Goal: Task Accomplishment & Management: Complete application form

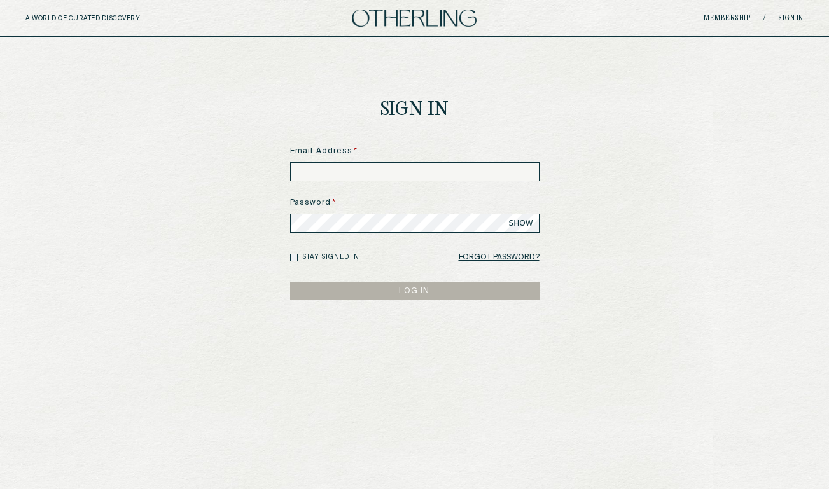
click at [394, 105] on h1 "Sign In" at bounding box center [415, 111] width 69 height 20
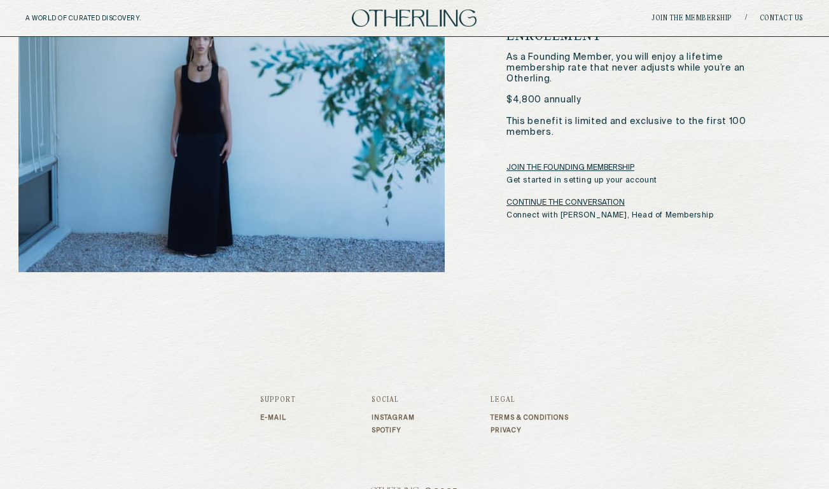
scroll to position [2075, 0]
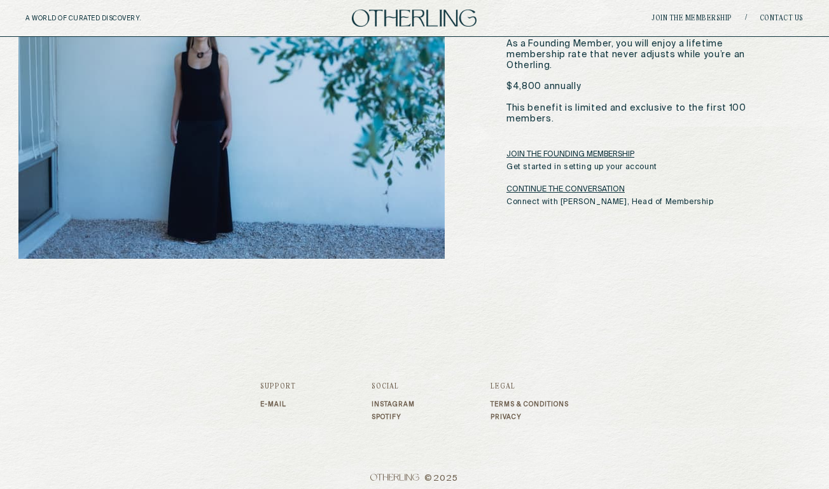
click at [548, 150] on link "JOIN THE FOUNDING MEMBERSHIP" at bounding box center [571, 155] width 128 height 10
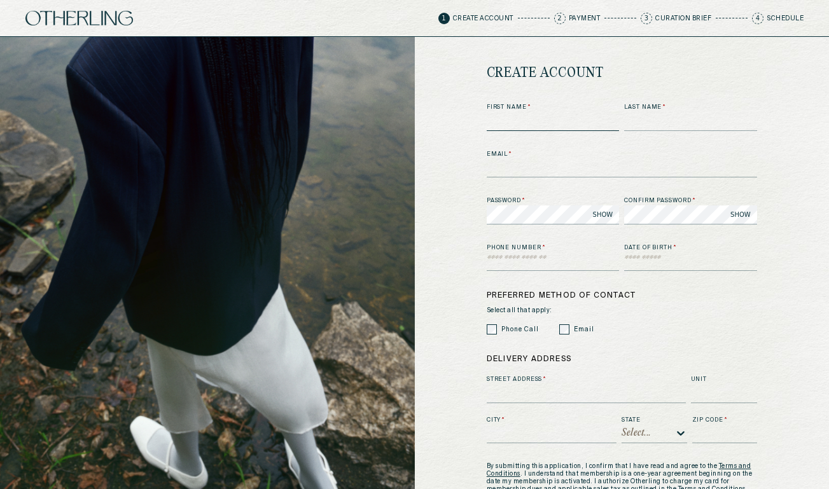
click at [514, 121] on input at bounding box center [553, 121] width 133 height 19
type input "*****"
type input "**********"
click at [525, 265] on input "text" at bounding box center [553, 261] width 133 height 19
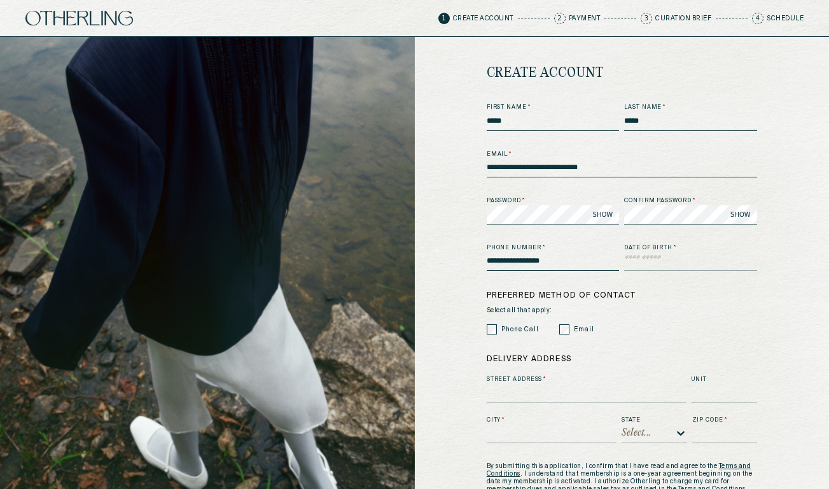
type input "**********"
click at [599, 212] on span "SHOW" at bounding box center [603, 215] width 20 height 10
click at [599, 211] on span "HIDE" at bounding box center [606, 215] width 16 height 10
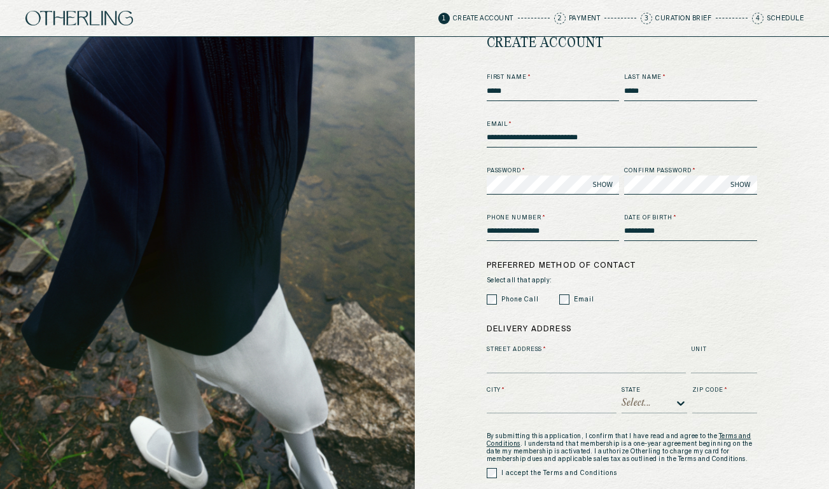
scroll to position [20, 0]
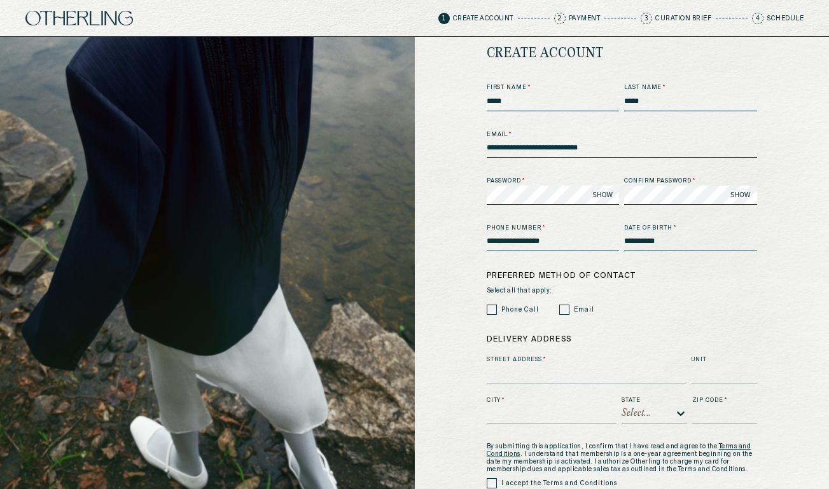
click at [621, 188] on div "Password * SHOW Confirm password * SHOW" at bounding box center [622, 191] width 270 height 28
click at [608, 194] on span "SHOW" at bounding box center [603, 195] width 20 height 10
click at [435, 262] on div "**********" at bounding box center [622, 284] width 415 height 534
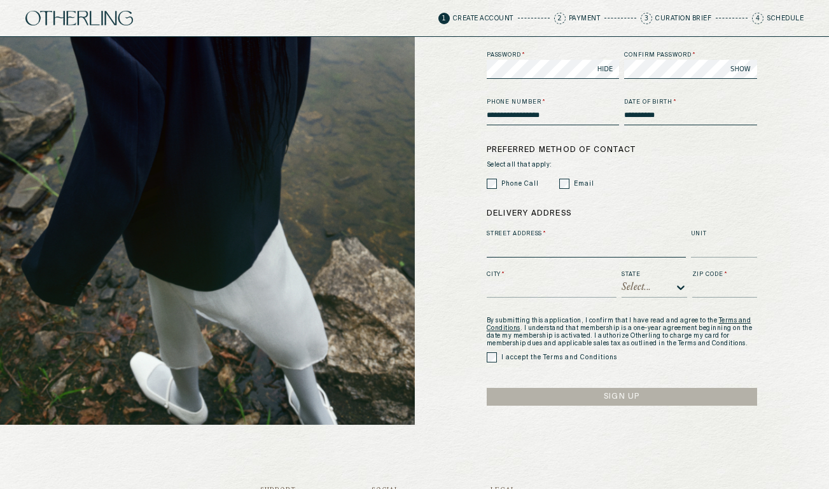
click at [536, 251] on input at bounding box center [586, 248] width 199 height 19
type input "**********"
type input "*"
type input "********"
type input "**"
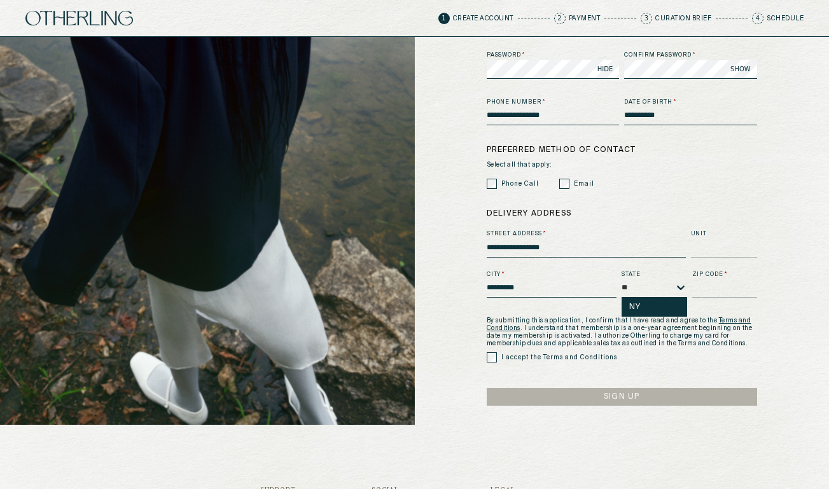
click at [661, 307] on div "NY" at bounding box center [654, 307] width 50 height 9
click at [734, 281] on input at bounding box center [724, 288] width 65 height 19
type input "*****"
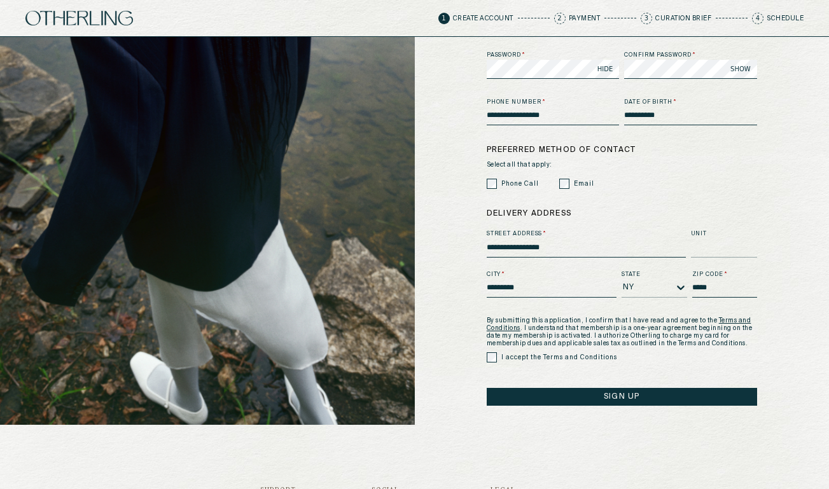
click at [536, 393] on button "Sign Up" at bounding box center [622, 397] width 270 height 18
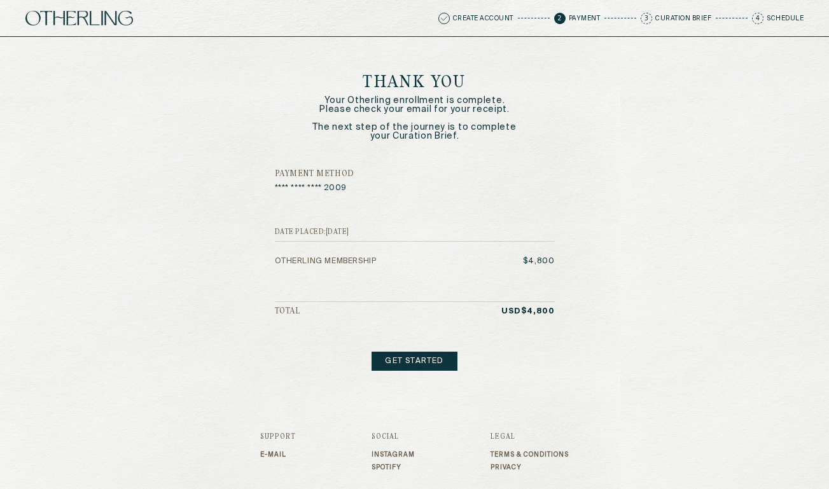
click at [353, 262] on p "Otherling Membership" at bounding box center [326, 261] width 102 height 9
click at [424, 363] on link "Get started" at bounding box center [414, 361] width 85 height 19
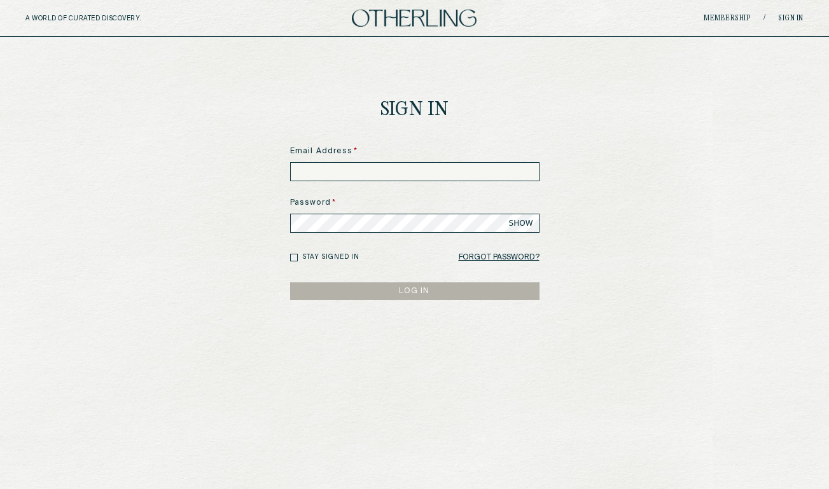
click at [416, 162] on div "Email Address *" at bounding box center [414, 164] width 249 height 36
click at [417, 169] on input at bounding box center [414, 171] width 249 height 19
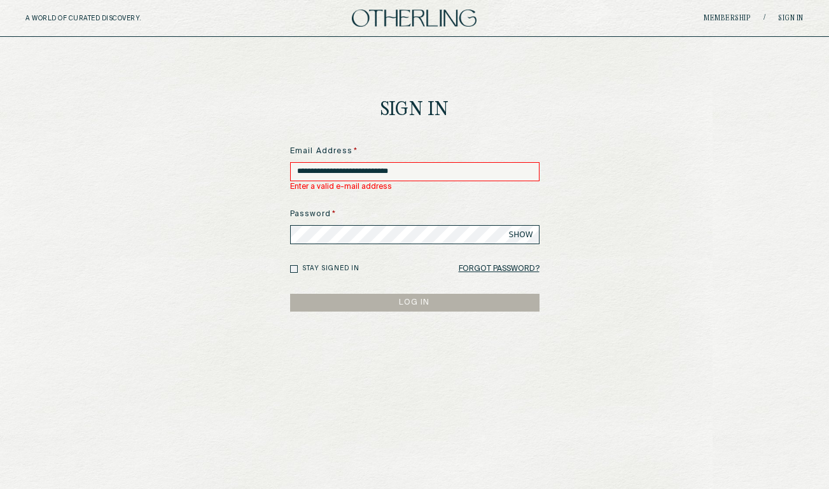
type input "**********"
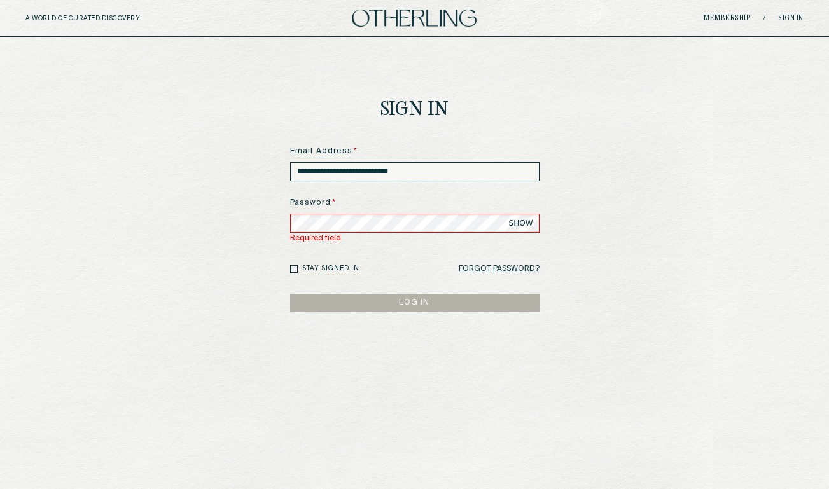
click at [523, 223] on span "SHOW" at bounding box center [521, 223] width 24 height 10
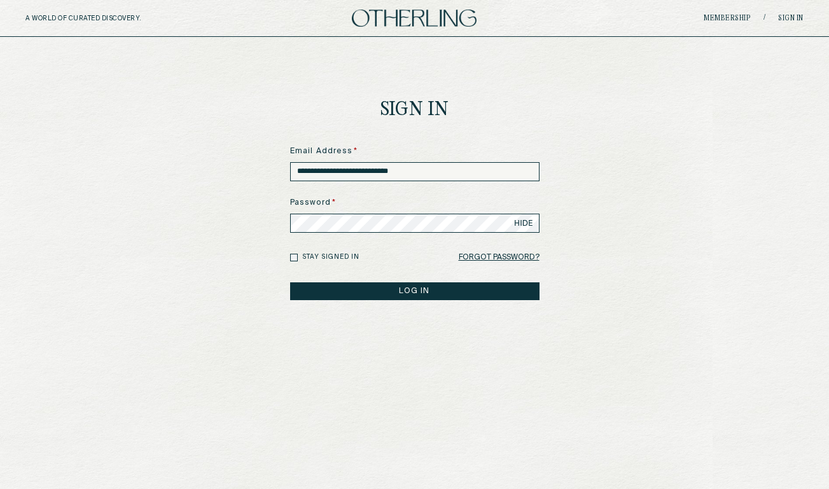
click at [290, 283] on button "LOG IN" at bounding box center [414, 292] width 249 height 18
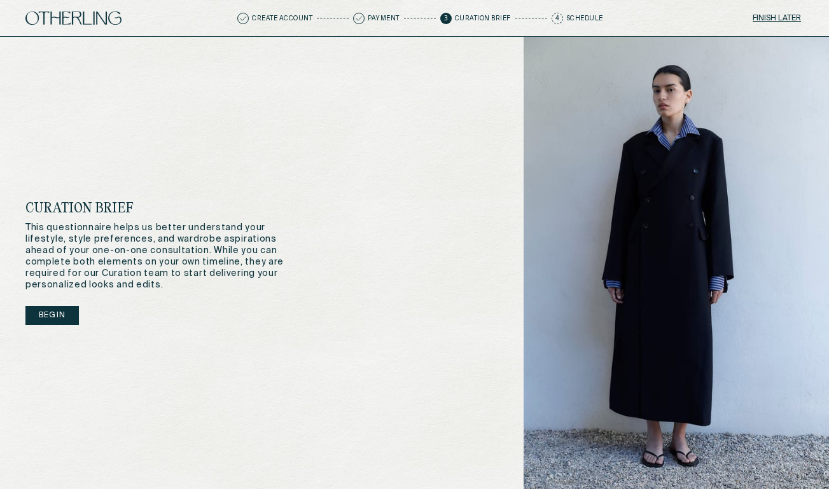
click at [58, 307] on button "Begin" at bounding box center [51, 315] width 53 height 19
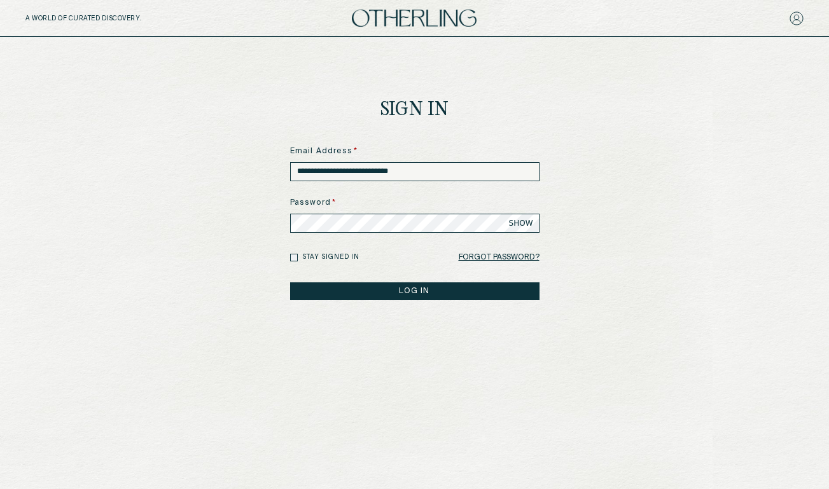
click at [486, 287] on button "LOG IN" at bounding box center [414, 292] width 249 height 18
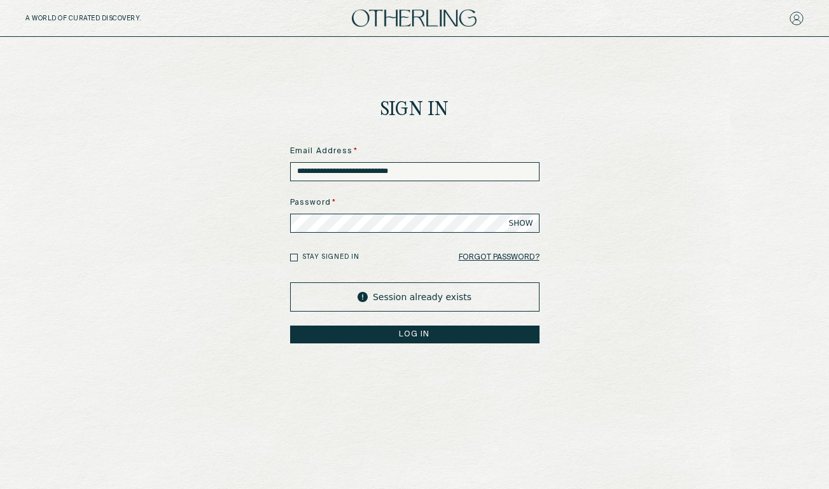
click at [323, 267] on form "**********" at bounding box center [414, 245] width 249 height 198
click at [305, 258] on label "Stay signed in" at bounding box center [330, 258] width 57 height 10
click at [281, 257] on div "**********" at bounding box center [415, 252] width 270 height 431
click at [341, 315] on div "Session already exists LOG IN" at bounding box center [414, 313] width 249 height 61
click at [355, 333] on button "LOG IN" at bounding box center [414, 335] width 249 height 18
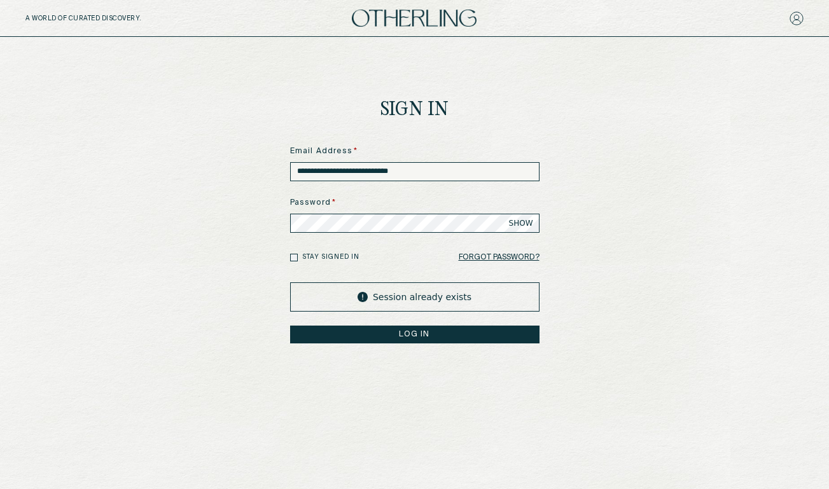
click at [404, 297] on div "Session already exists" at bounding box center [414, 297] width 249 height 29
click at [449, 340] on button "LOG IN" at bounding box center [414, 335] width 249 height 18
click at [437, 298] on div "Session already exists" at bounding box center [414, 297] width 249 height 29
click at [648, 284] on main "**********" at bounding box center [414, 252] width 829 height 431
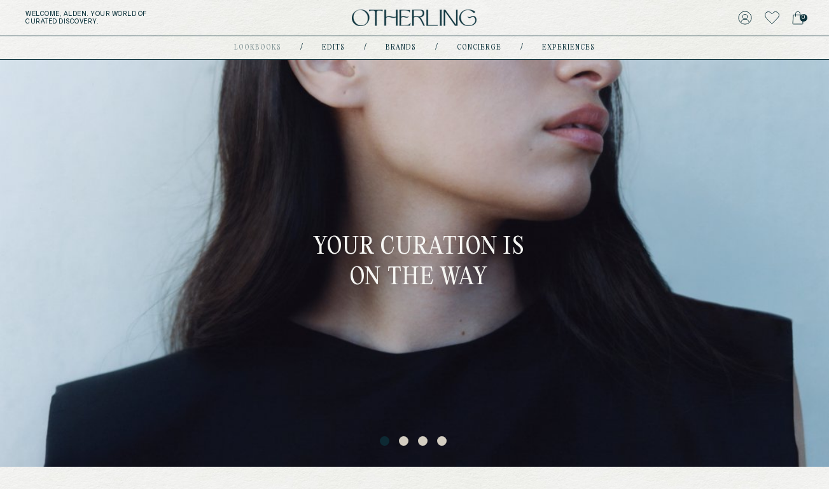
click at [64, 7] on div "Welcome, Alden . Your world of curated discovery. 0" at bounding box center [414, 18] width 829 height 36
click at [64, 17] on h5 "Welcome, Alden . Your world of curated discovery." at bounding box center [142, 17] width 234 height 15
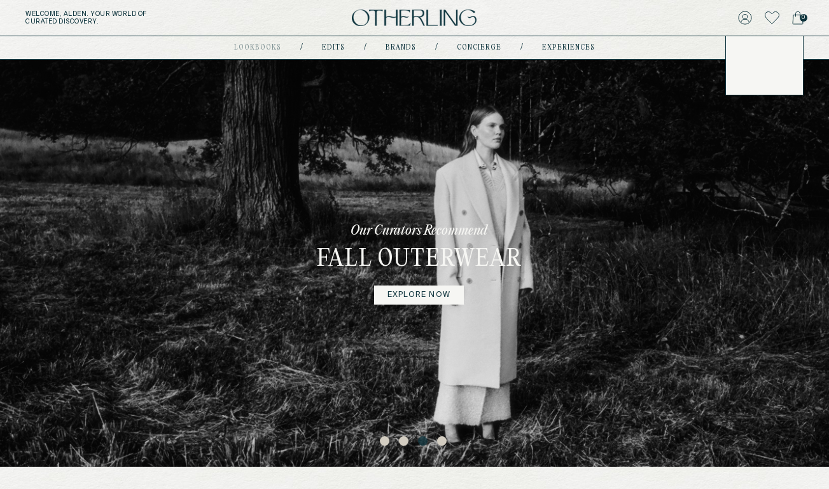
click at [745, 18] on icon at bounding box center [745, 18] width 14 height 14
click at [744, 22] on icon at bounding box center [745, 18] width 14 height 14
click at [741, 27] on div "Welcome, Alden . Your world of curated discovery. 0" at bounding box center [414, 18] width 829 height 36
click at [749, 19] on icon at bounding box center [745, 18] width 14 height 14
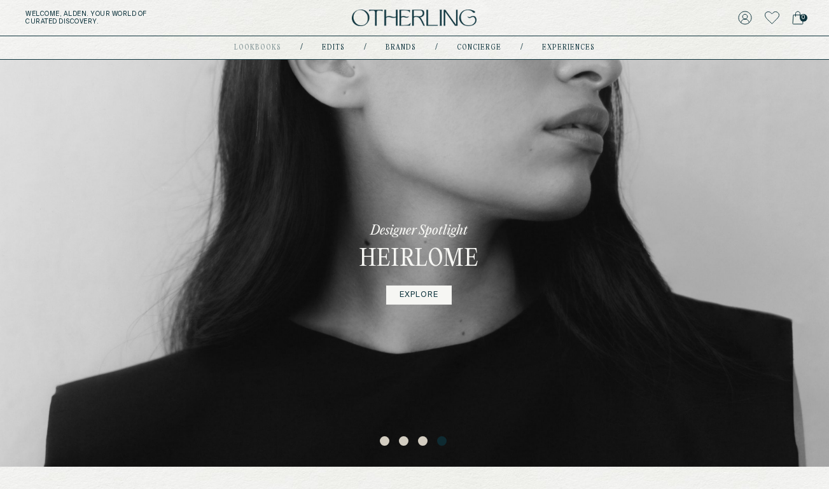
click at [747, 22] on icon at bounding box center [745, 18] width 14 height 14
click at [747, 12] on icon at bounding box center [745, 18] width 14 height 14
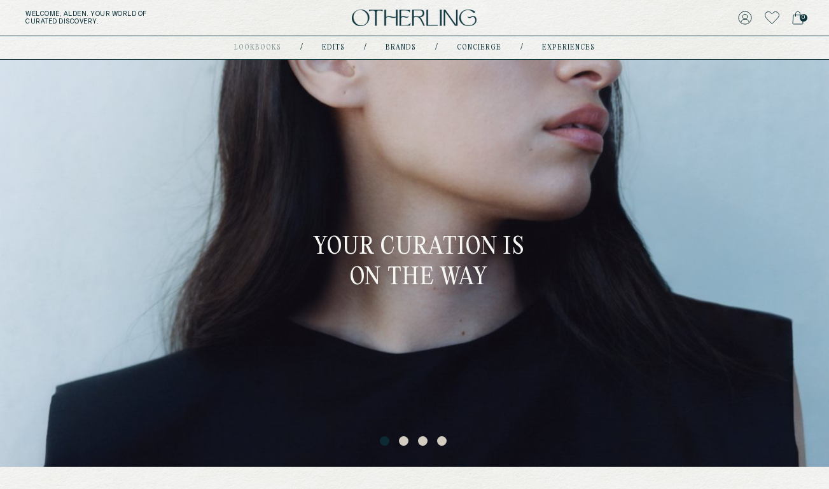
click at [745, 16] on icon at bounding box center [745, 18] width 14 height 14
click at [697, 21] on div "0" at bounding box center [674, 18] width 260 height 18
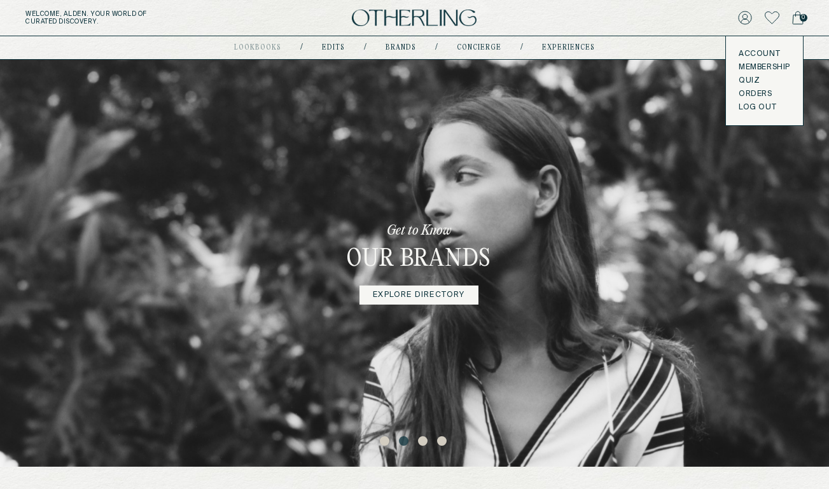
click at [742, 77] on link "Quiz" at bounding box center [765, 81] width 52 height 10
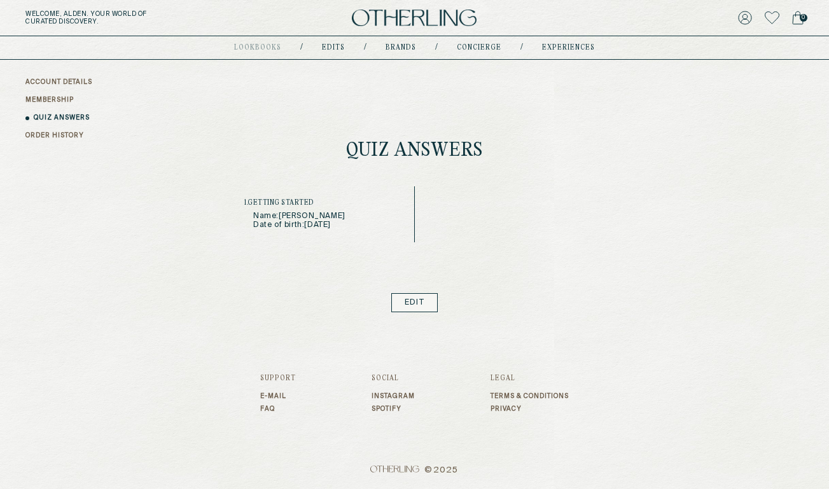
click at [419, 302] on link "Edit" at bounding box center [414, 302] width 46 height 19
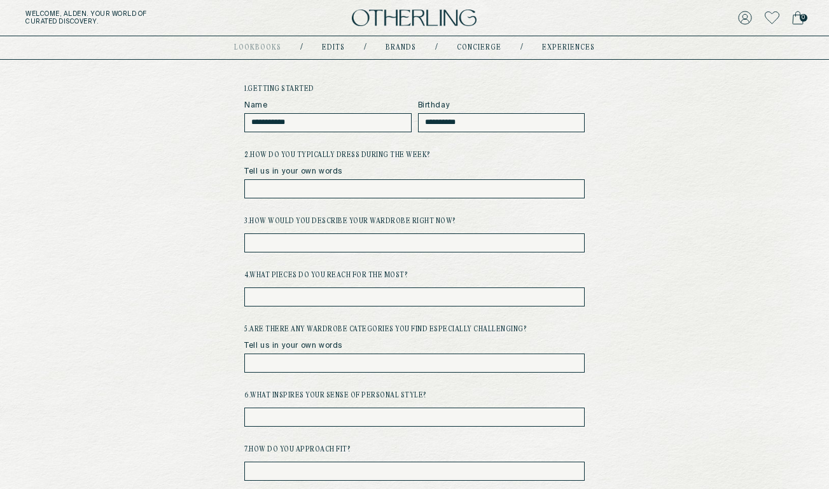
scroll to position [116, 0]
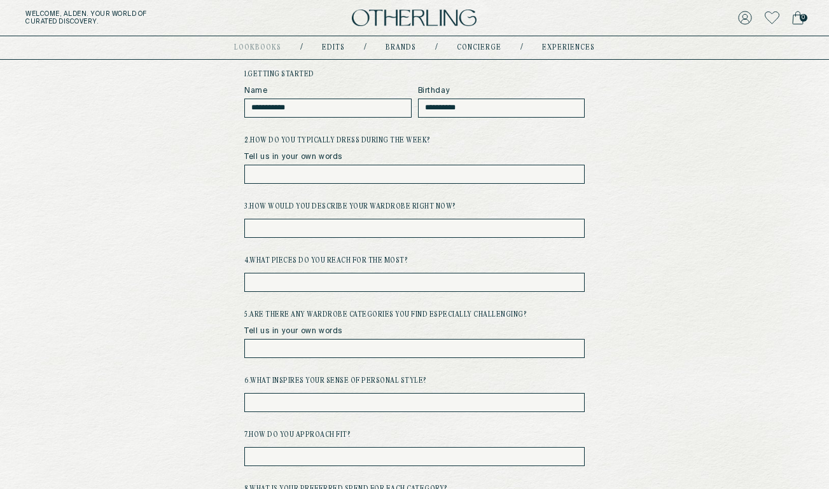
click at [385, 168] on input "text" at bounding box center [414, 174] width 340 height 19
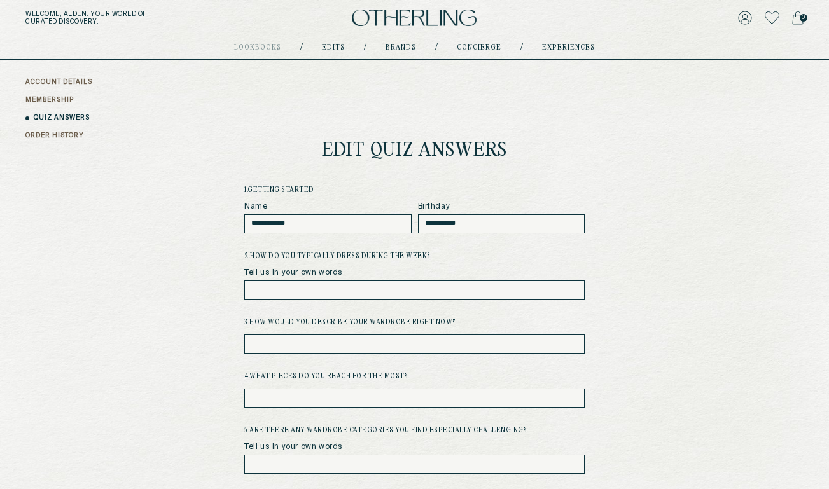
click at [398, 25] on img at bounding box center [414, 18] width 125 height 17
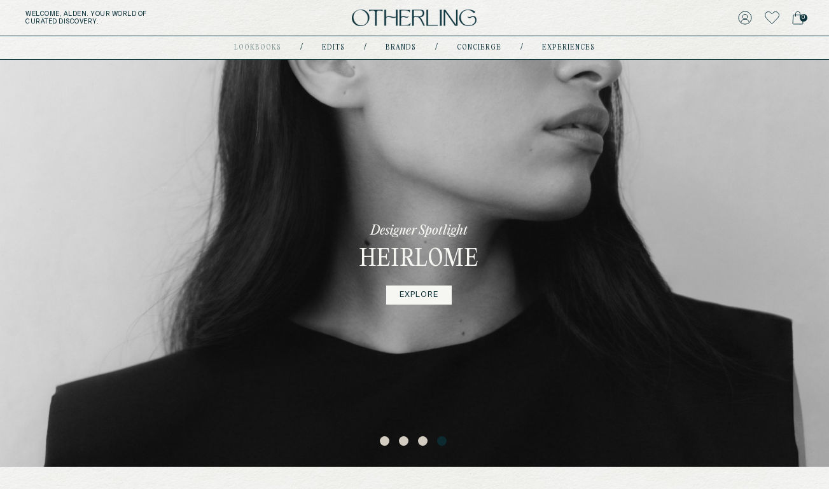
click at [250, 246] on div "Designer Spotlight Heirlome EXPLORE" at bounding box center [414, 263] width 829 height 407
click at [406, 40] on div "lookbooks Coming soon / Edits / Brands / concierge / experiences" at bounding box center [414, 47] width 361 height 23
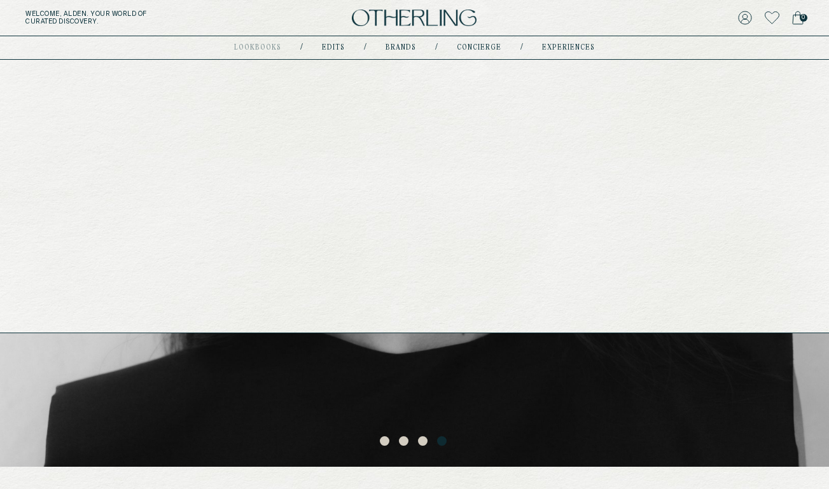
click at [406, 46] on link "Brands" at bounding box center [401, 48] width 31 height 6
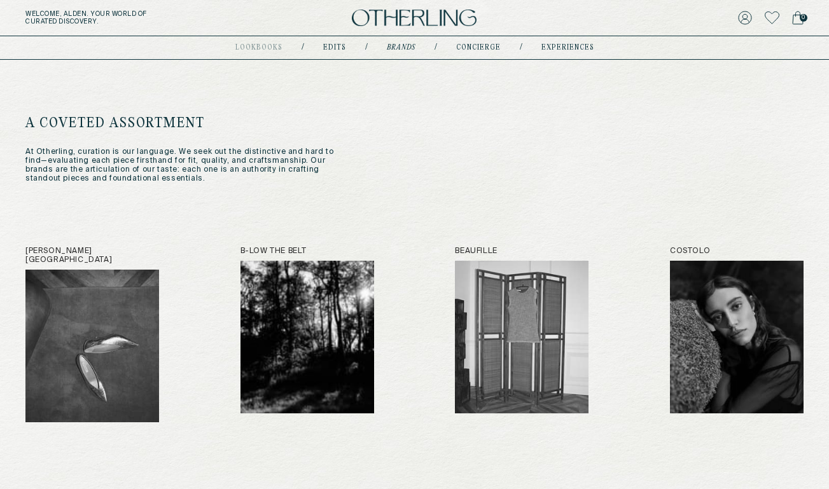
click at [797, 18] on icon at bounding box center [797, 18] width 11 height 14
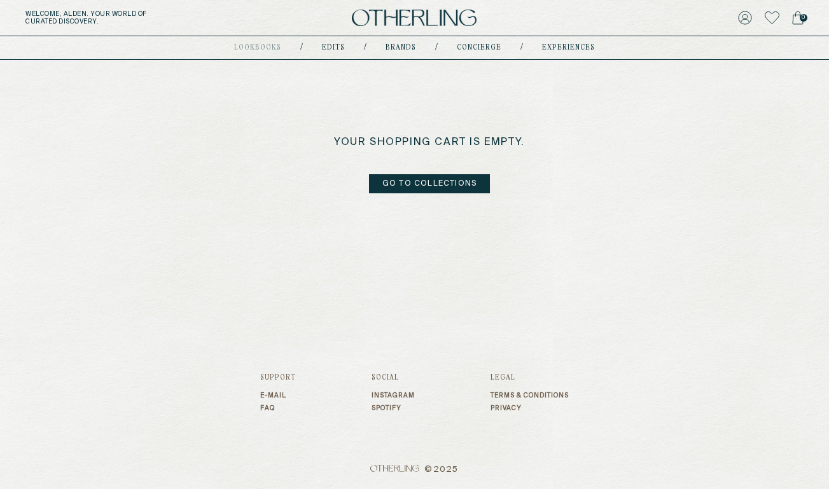
click at [773, 20] on icon at bounding box center [772, 17] width 15 height 13
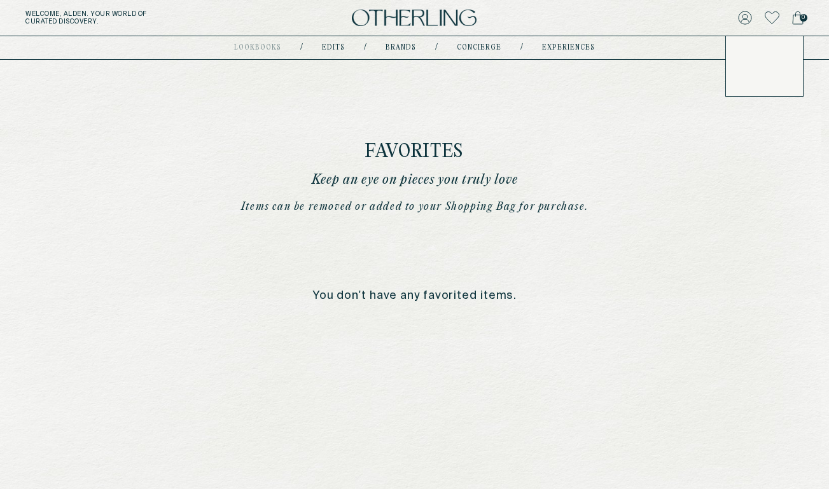
click at [746, 17] on icon at bounding box center [745, 18] width 14 height 14
click at [746, 19] on icon at bounding box center [745, 17] width 13 height 13
click at [670, 234] on div "Favorites Keep an eye on pieces you truly love Items can be removed or added to…" at bounding box center [415, 181] width 815 height 242
click at [643, 188] on div "Favorites Keep an eye on pieces you truly love Items can be removed or added to…" at bounding box center [415, 181] width 815 height 242
click at [762, 59] on link "Account" at bounding box center [765, 54] width 52 height 10
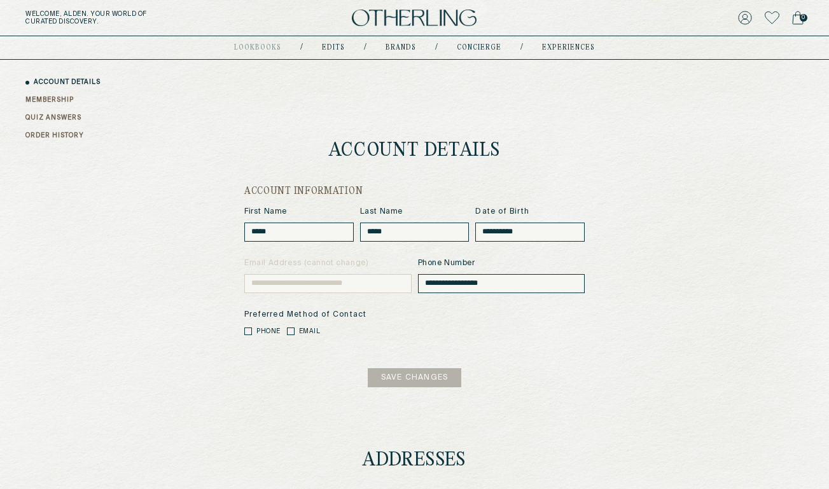
click at [57, 102] on link "MEMBERSHIP" at bounding box center [49, 100] width 48 height 10
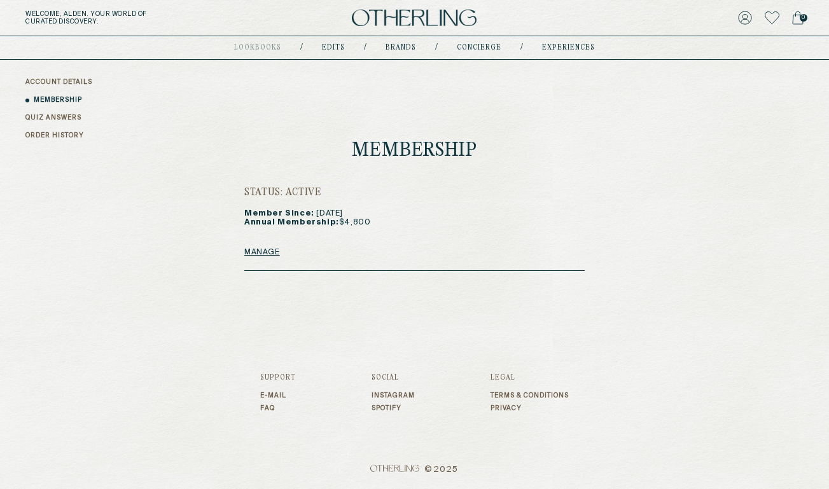
click at [71, 127] on div "ACCOUNT DETAILS MEMBERSHIP QUIZ ANSWERS ORDER HISTORY" at bounding box center [420, 110] width 791 height 64
click at [67, 122] on link "QUIZ ANSWERS" at bounding box center [53, 118] width 56 height 10
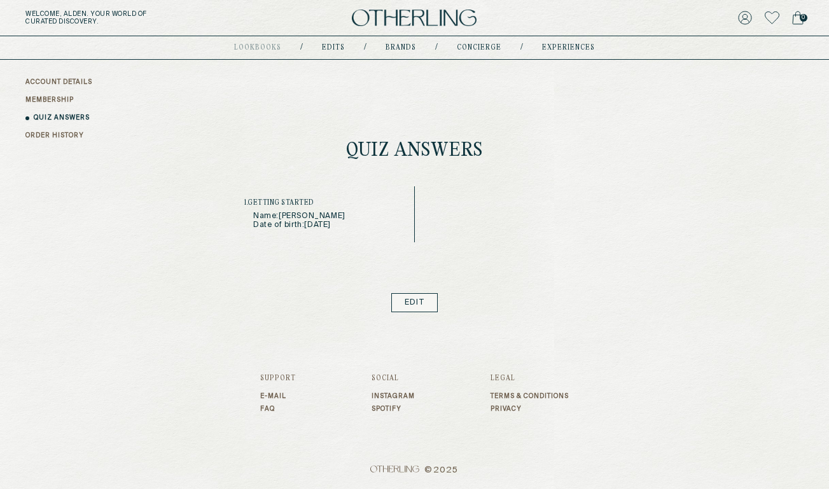
click at [410, 304] on link "Edit" at bounding box center [414, 302] width 46 height 19
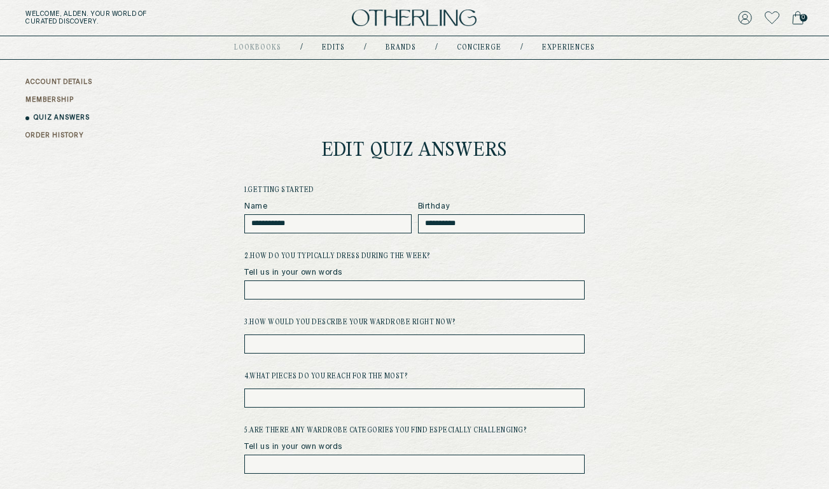
click at [381, 290] on input "text" at bounding box center [414, 290] width 340 height 19
click at [372, 290] on input "text" at bounding box center [414, 290] width 340 height 19
click at [371, 290] on input "text" at bounding box center [414, 290] width 340 height 19
click at [360, 340] on input "text" at bounding box center [414, 344] width 340 height 19
type input "*"
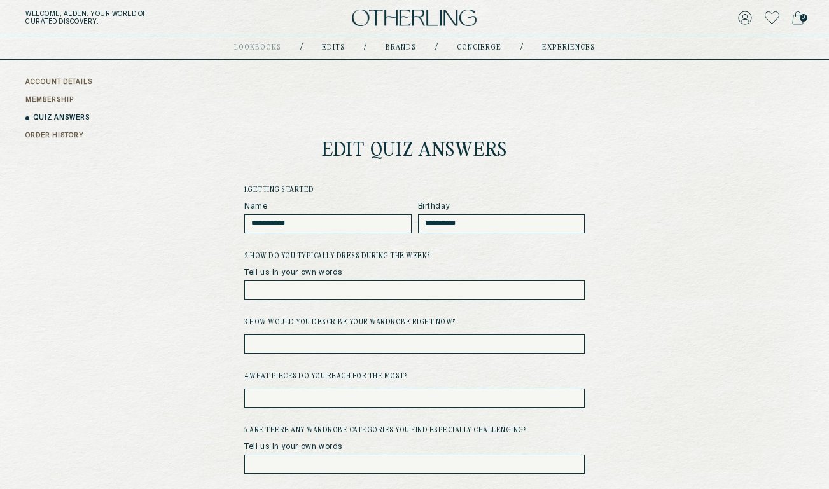
click at [346, 289] on input "text" at bounding box center [414, 290] width 340 height 19
click at [394, 346] on input "text" at bounding box center [414, 344] width 340 height 19
type input "*"
type input "*******"
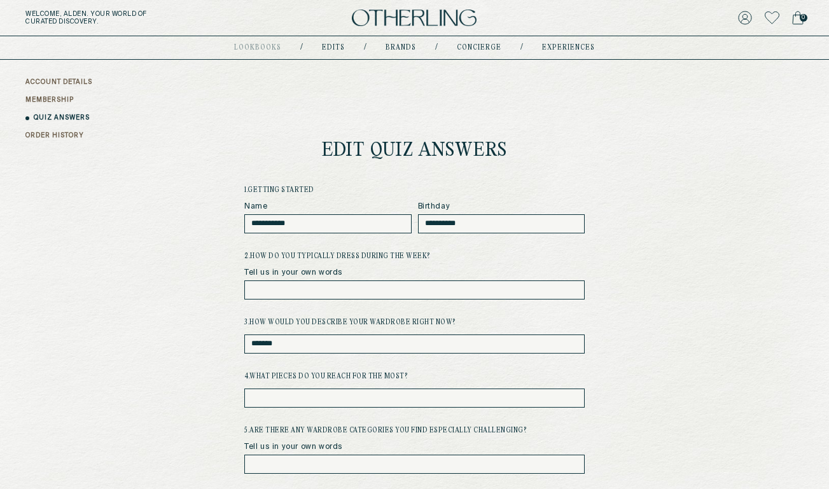
click at [405, 398] on input "text" at bounding box center [414, 398] width 340 height 19
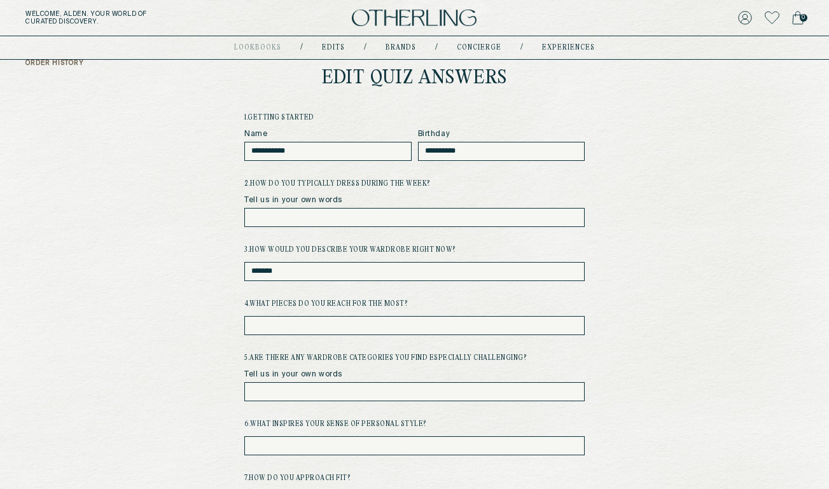
scroll to position [74, 0]
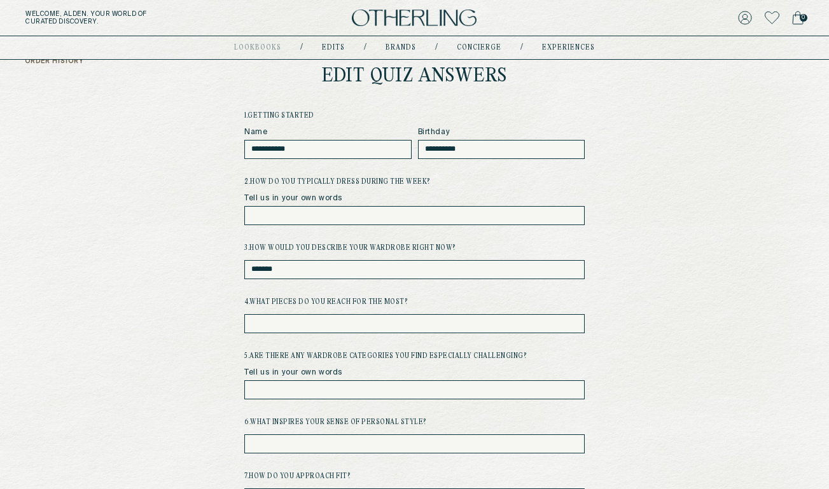
type input "*"
type input "**********"
click at [449, 384] on input "text" at bounding box center [414, 390] width 340 height 19
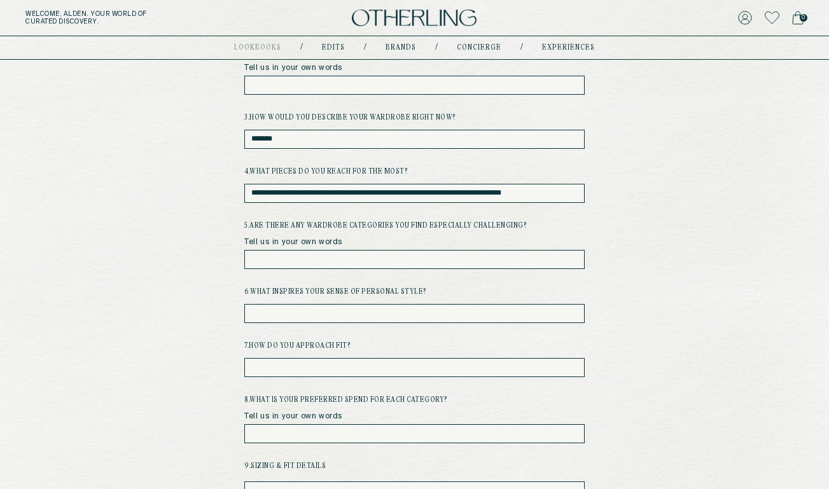
scroll to position [213, 0]
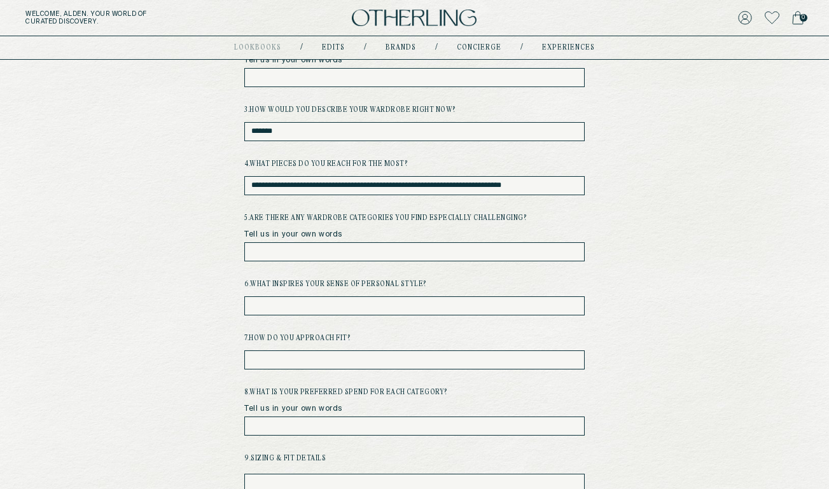
click at [267, 305] on input "text" at bounding box center [414, 306] width 340 height 19
type input "*"
click at [292, 358] on input "text" at bounding box center [414, 360] width 340 height 19
type input "*"
click at [325, 309] on input "text" at bounding box center [414, 306] width 340 height 19
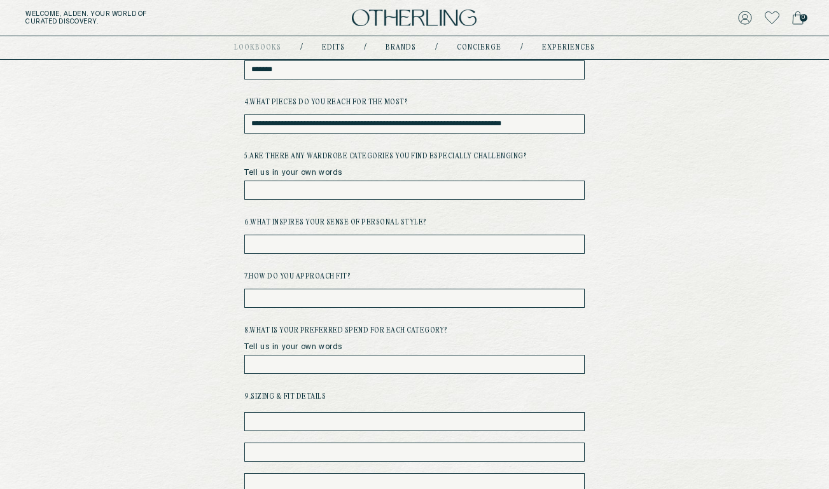
scroll to position [276, 0]
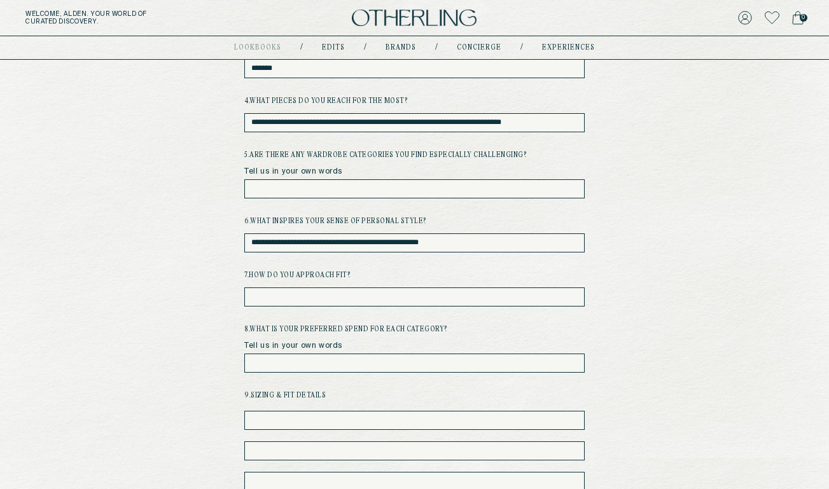
type input "**********"
click at [403, 297] on input "text" at bounding box center [414, 297] width 340 height 19
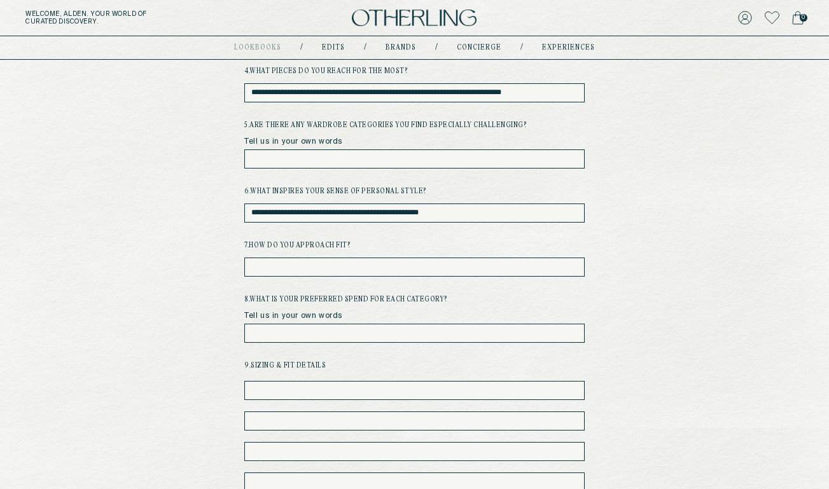
scroll to position [309, 0]
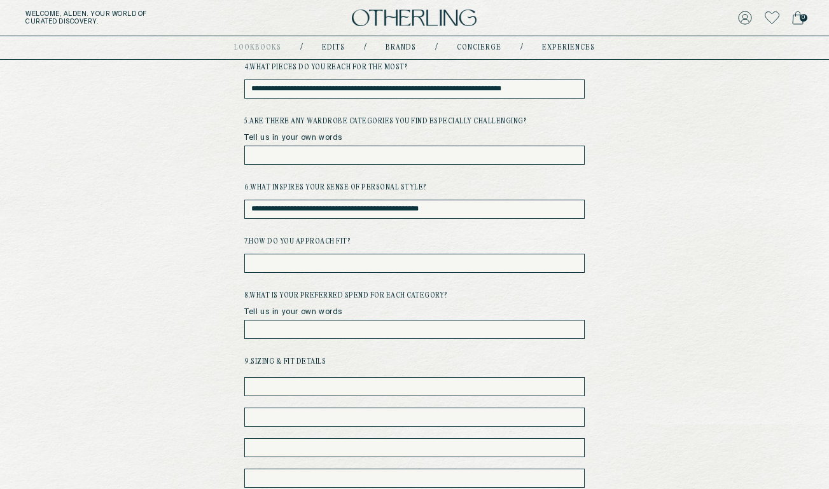
type input "*"
type input "**********"
click at [393, 331] on input "text" at bounding box center [414, 329] width 340 height 19
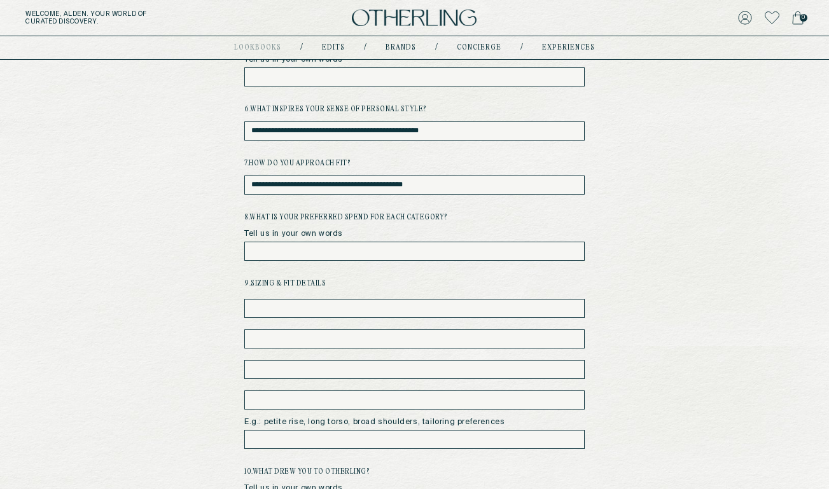
scroll to position [415, 0]
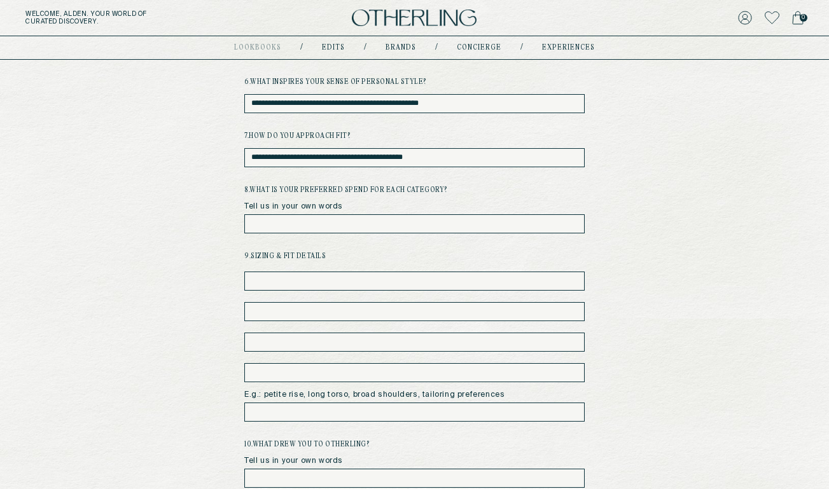
click at [429, 272] on input "text" at bounding box center [414, 281] width 340 height 19
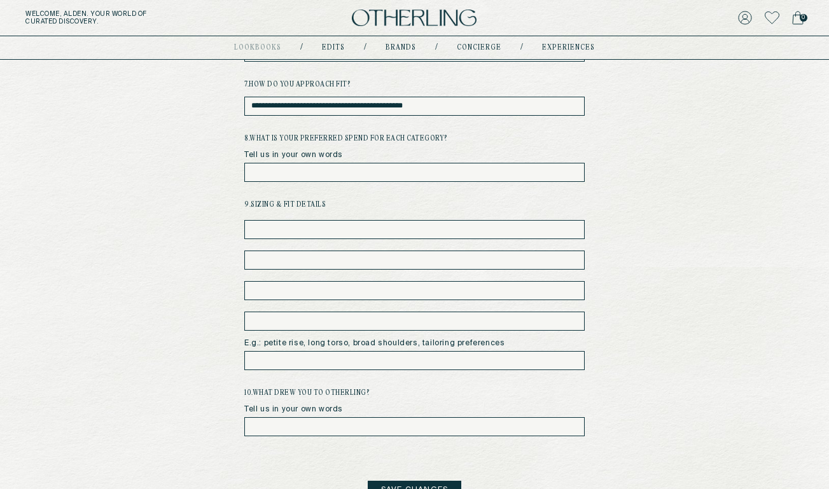
click at [318, 367] on input "text" at bounding box center [414, 360] width 340 height 19
click at [363, 424] on input "text" at bounding box center [414, 426] width 340 height 19
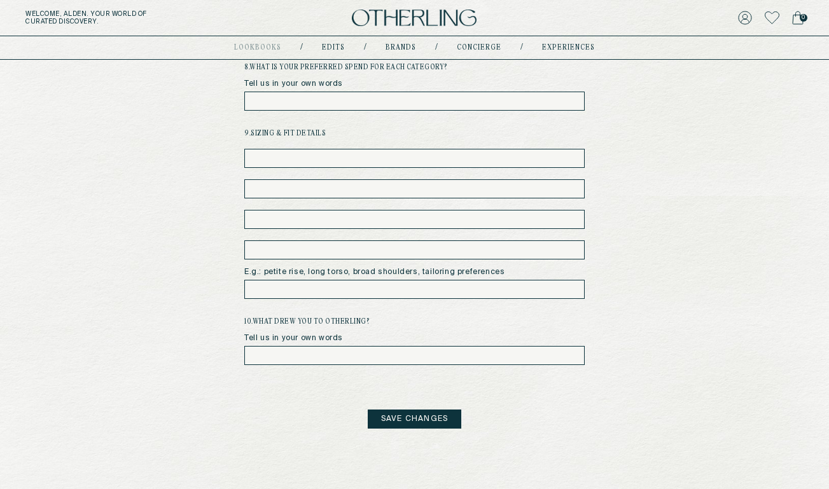
scroll to position [0, 0]
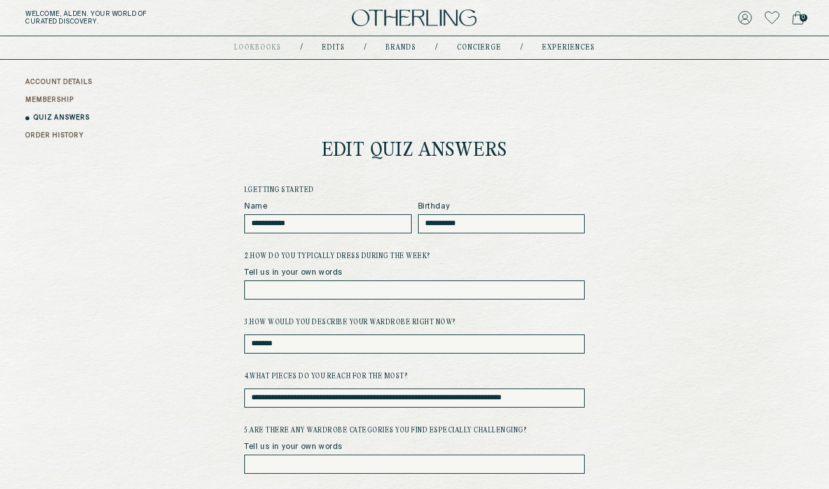
click at [404, 297] on input "text" at bounding box center [414, 290] width 340 height 19
click at [433, 284] on input "text" at bounding box center [414, 290] width 340 height 19
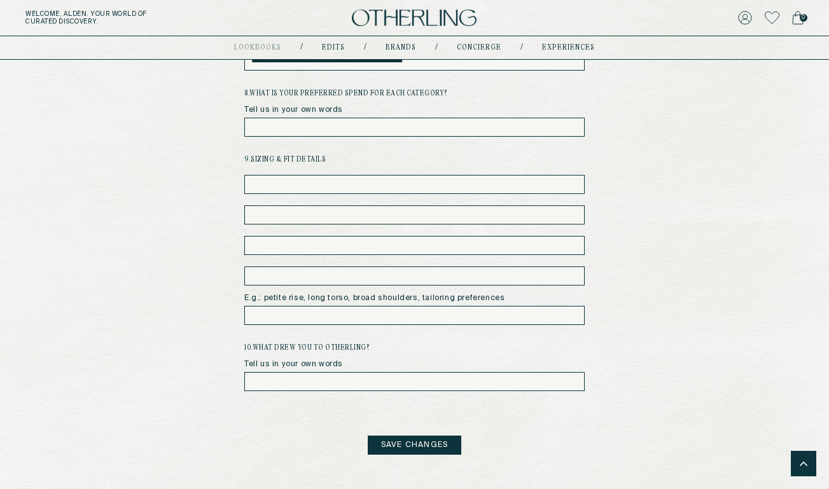
scroll to position [460, 0]
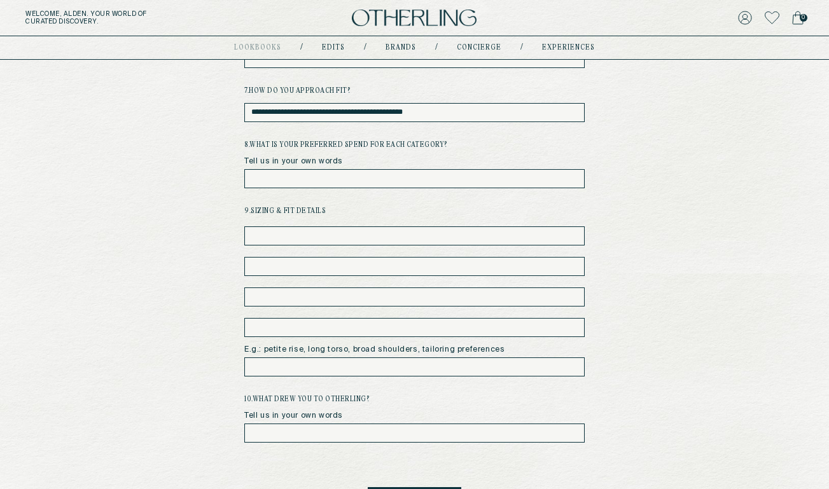
click at [409, 244] on input "text" at bounding box center [414, 236] width 340 height 19
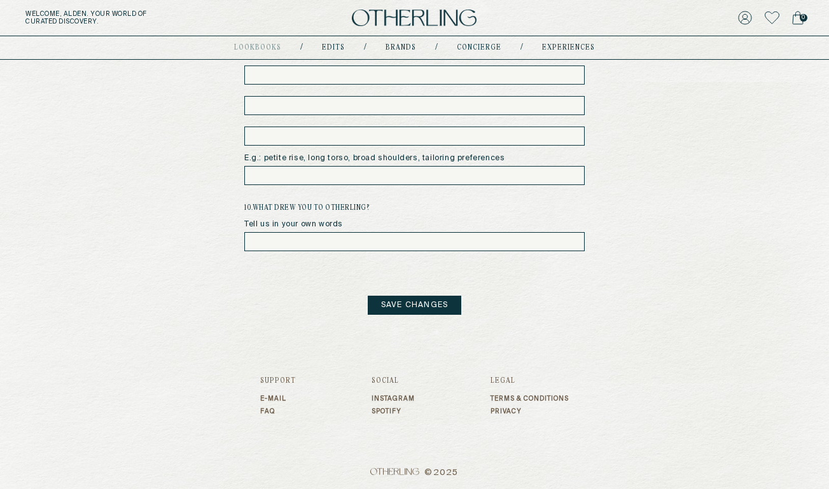
scroll to position [655, 0]
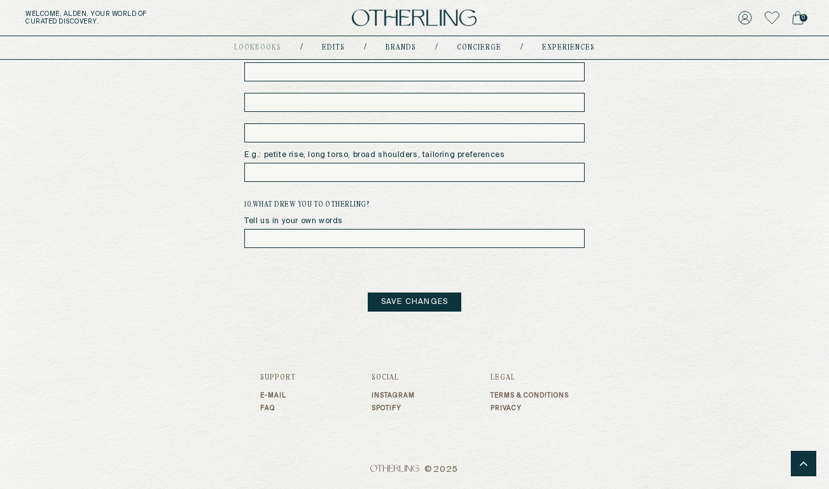
click at [351, 167] on input "text" at bounding box center [414, 172] width 340 height 19
click at [384, 243] on input "text" at bounding box center [414, 238] width 340 height 19
click at [423, 296] on button "Save Changes" at bounding box center [415, 302] width 94 height 19
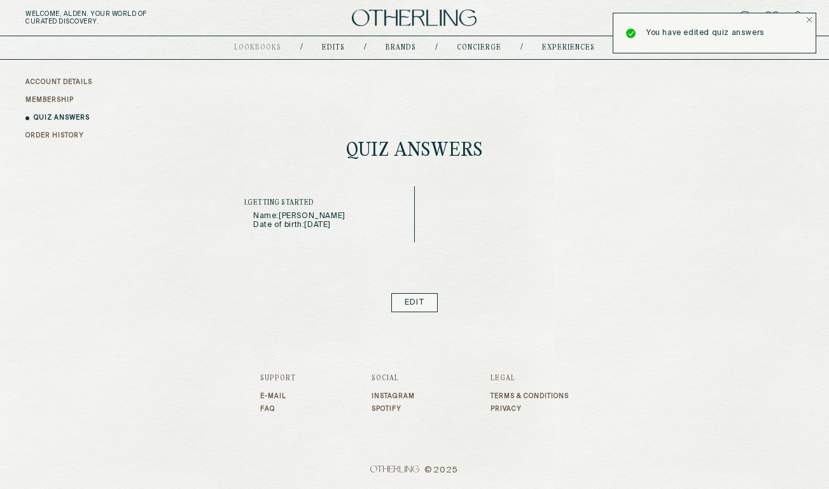
click at [55, 135] on link "ORDER HISTORY" at bounding box center [54, 136] width 59 height 10
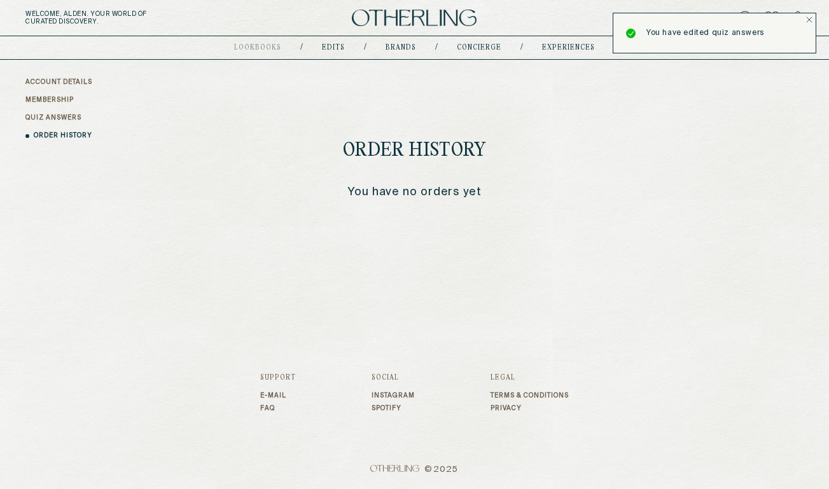
click at [527, 284] on div "Hi, [PERSON_NAME] ACCOUNT DETAILS MEMBERSHIP QUIZ ANSWERS ORDER HISTORY Order H…" at bounding box center [414, 186] width 829 height 252
click at [484, 50] on link "concierge" at bounding box center [479, 48] width 45 height 6
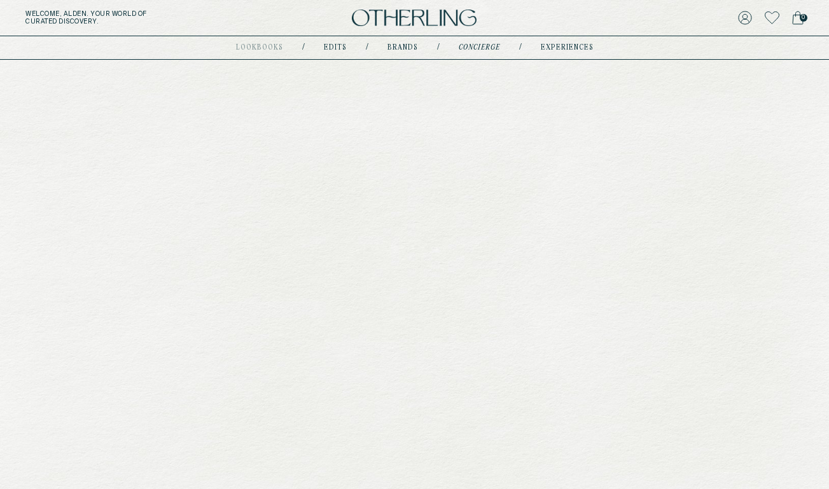
type input "**********"
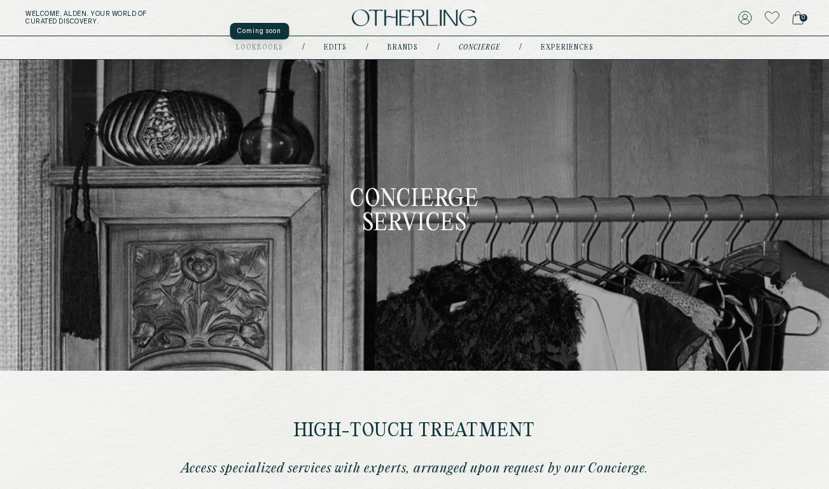
click at [267, 47] on div "lookbooks" at bounding box center [259, 48] width 47 height 6
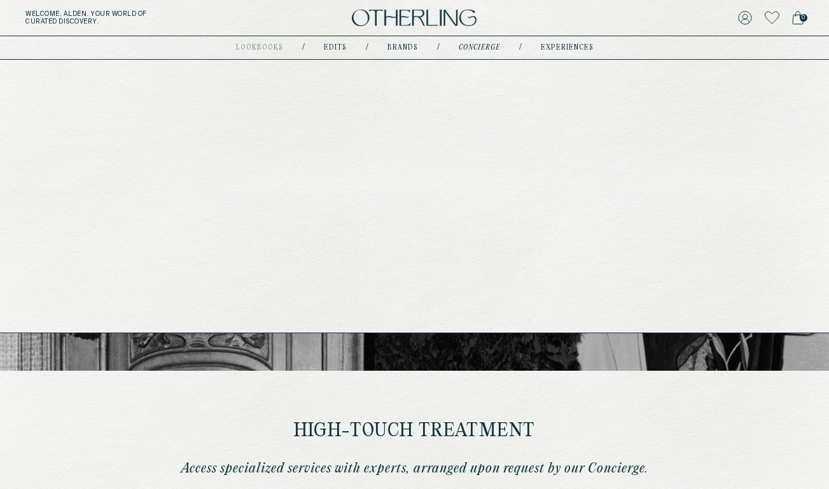
click at [333, 46] on link "Edits" at bounding box center [335, 48] width 23 height 6
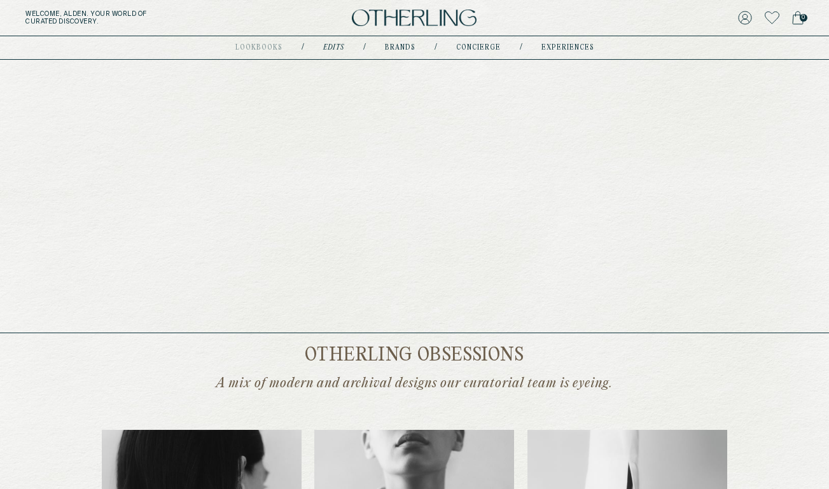
click at [392, 48] on link "Brands" at bounding box center [400, 48] width 31 height 6
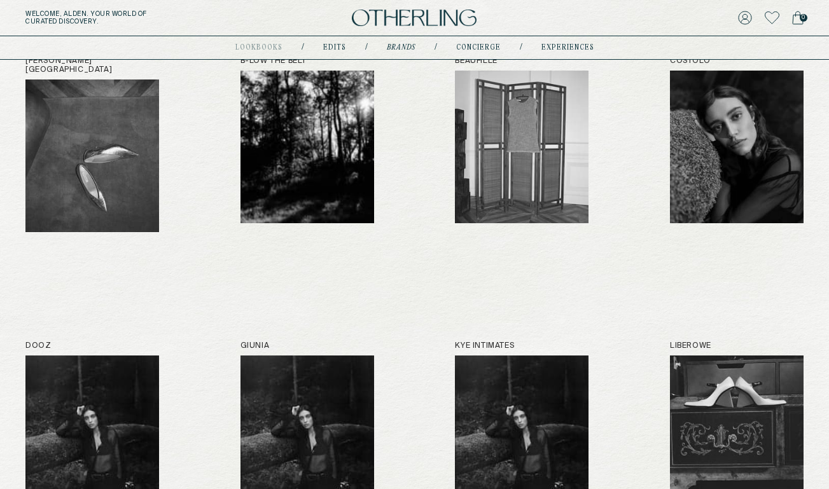
scroll to position [192, 0]
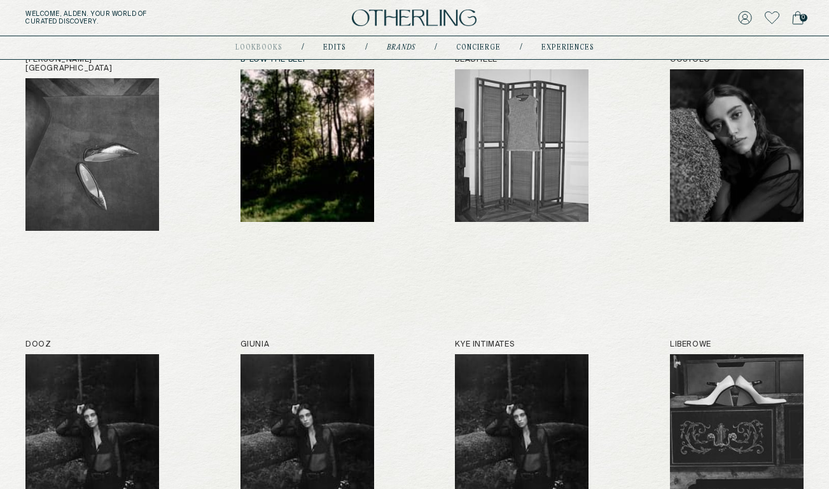
click at [286, 150] on img at bounding box center [308, 145] width 134 height 153
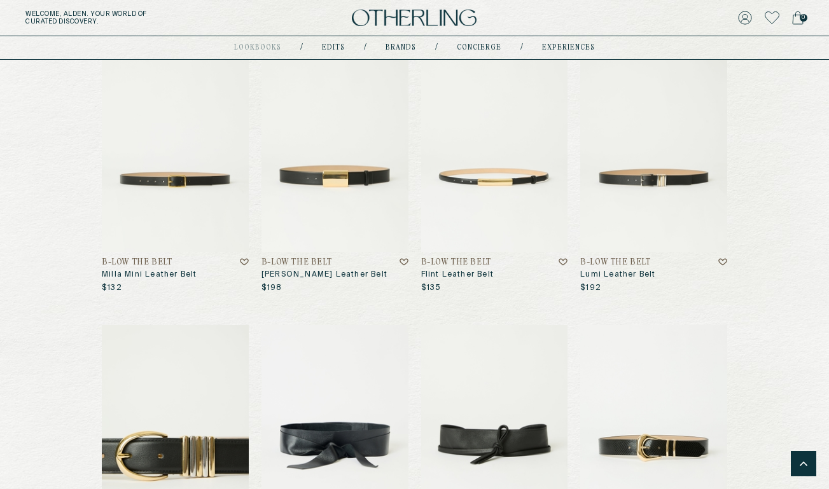
scroll to position [2862, 0]
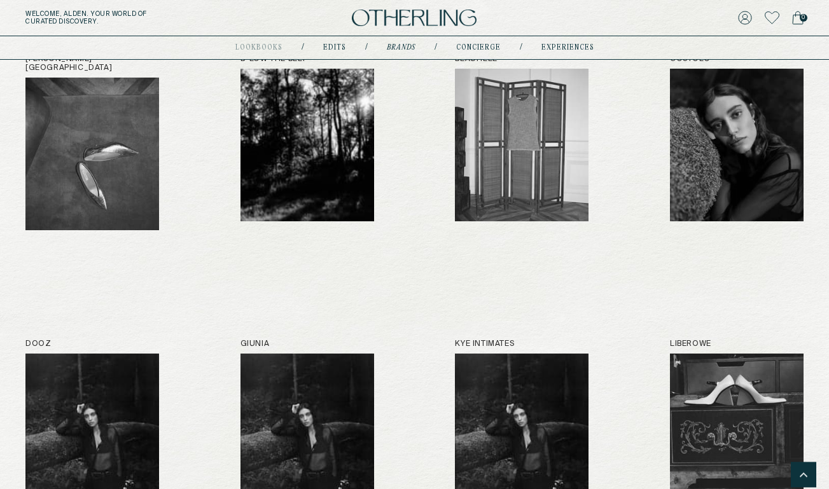
scroll to position [3, 0]
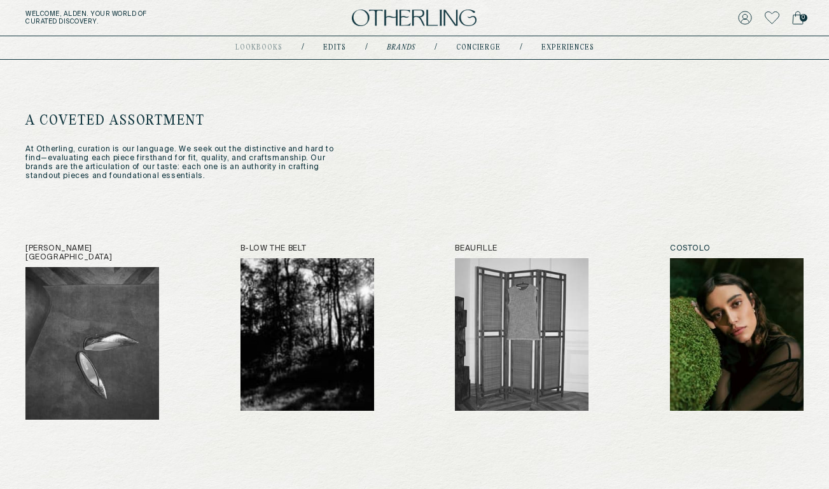
click at [710, 366] on img at bounding box center [737, 334] width 134 height 153
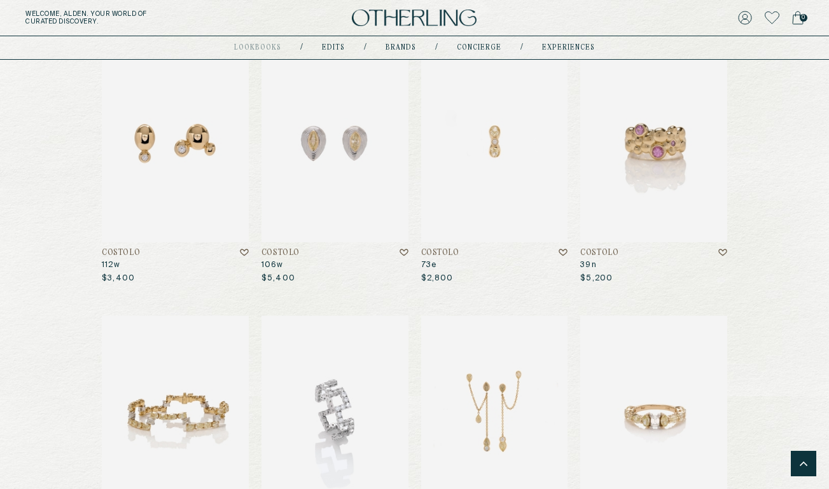
scroll to position [1805, 0]
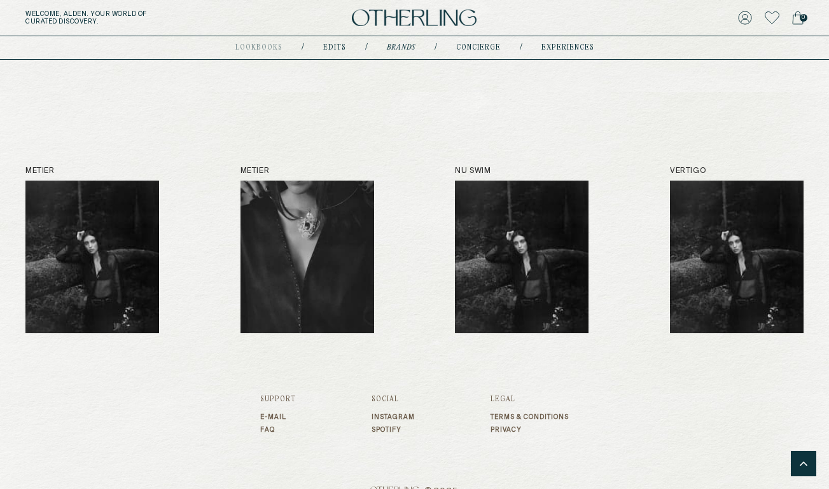
scroll to position [654, 0]
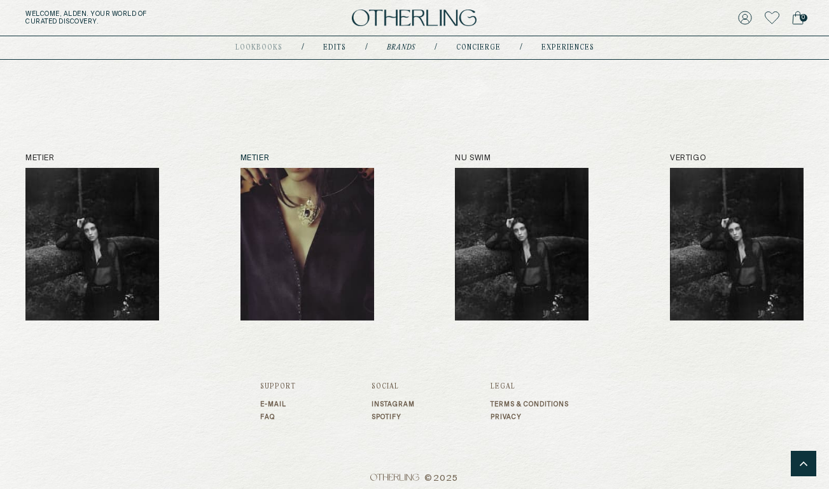
click at [284, 203] on img at bounding box center [308, 244] width 134 height 153
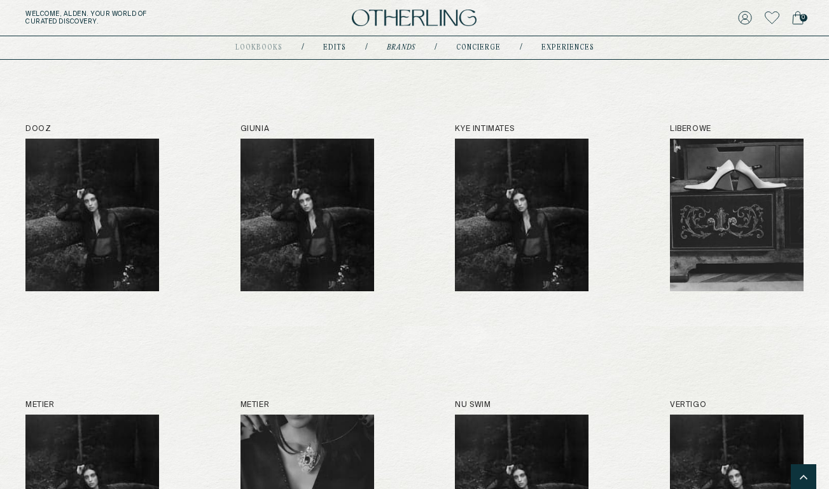
scroll to position [402, 0]
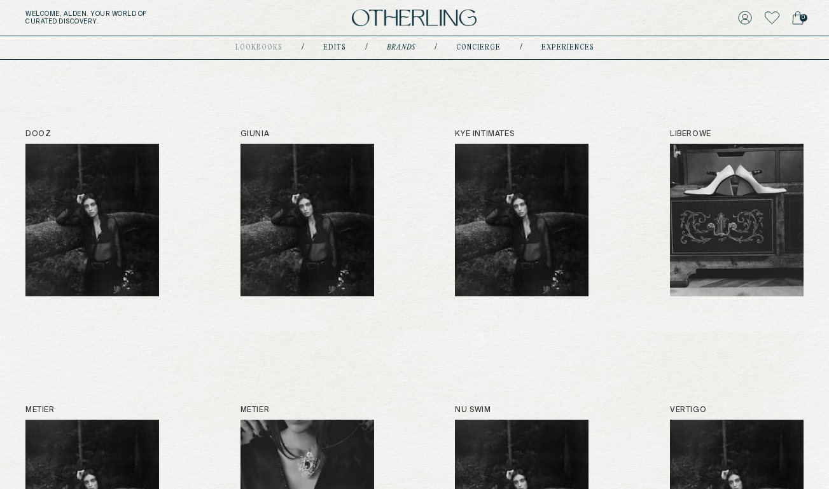
click at [795, 23] on icon at bounding box center [797, 18] width 11 height 14
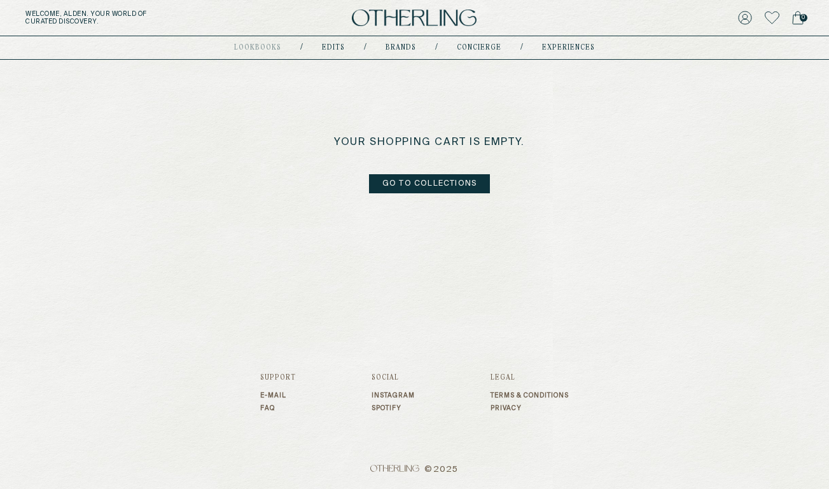
click at [750, 15] on icon at bounding box center [745, 18] width 14 height 14
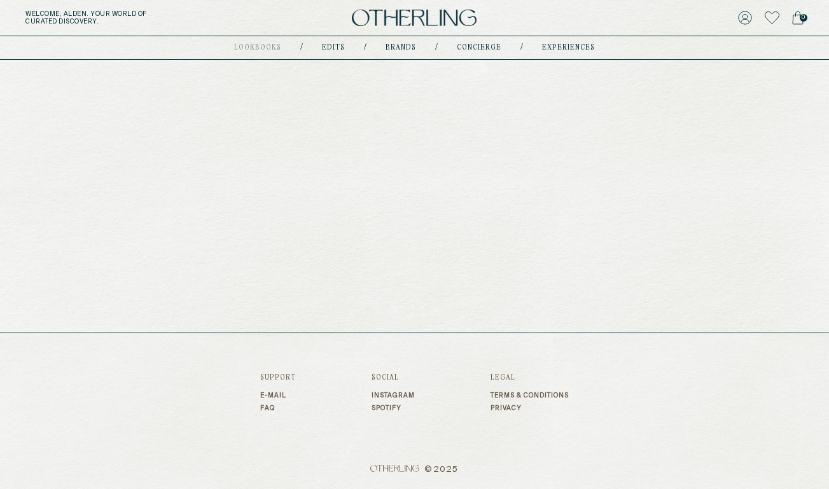
click at [403, 47] on link "Brands" at bounding box center [401, 48] width 31 height 6
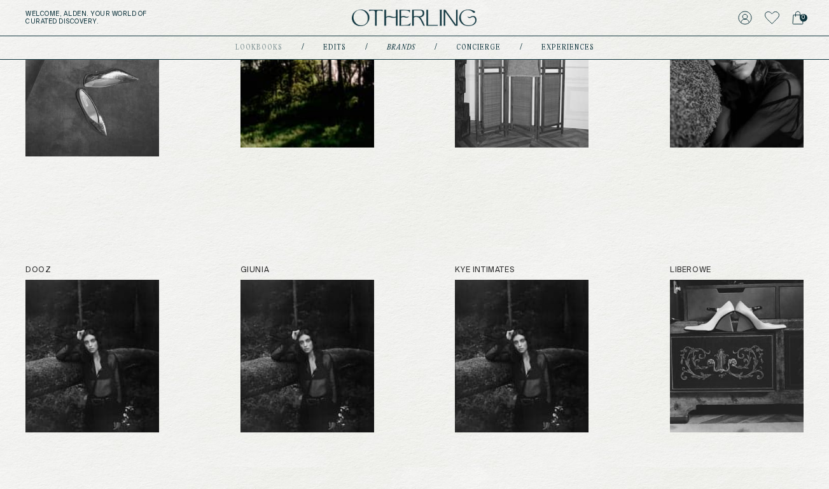
scroll to position [267, 0]
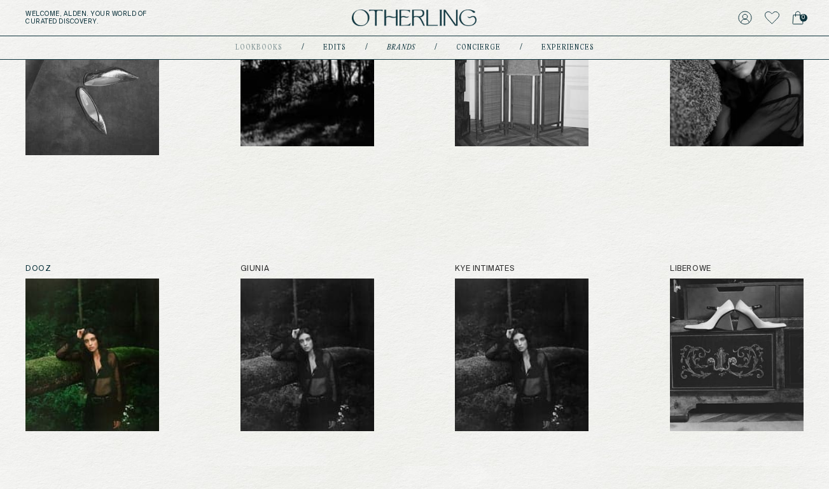
click at [70, 321] on img at bounding box center [92, 355] width 134 height 153
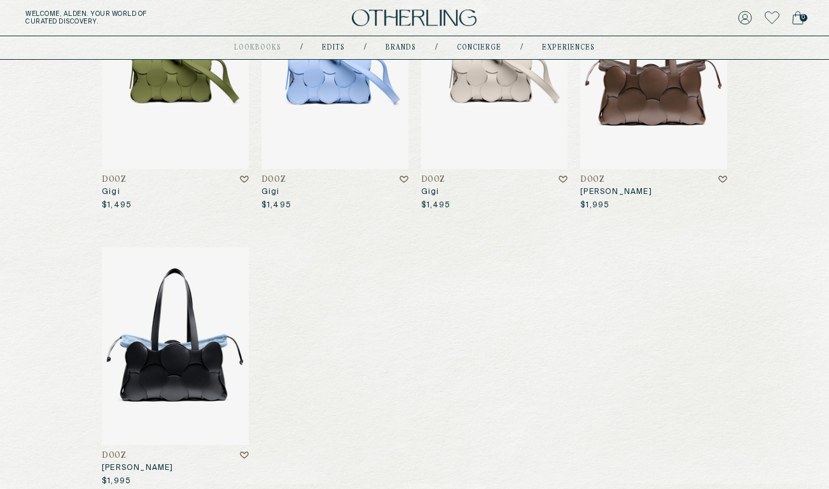
scroll to position [251, 0]
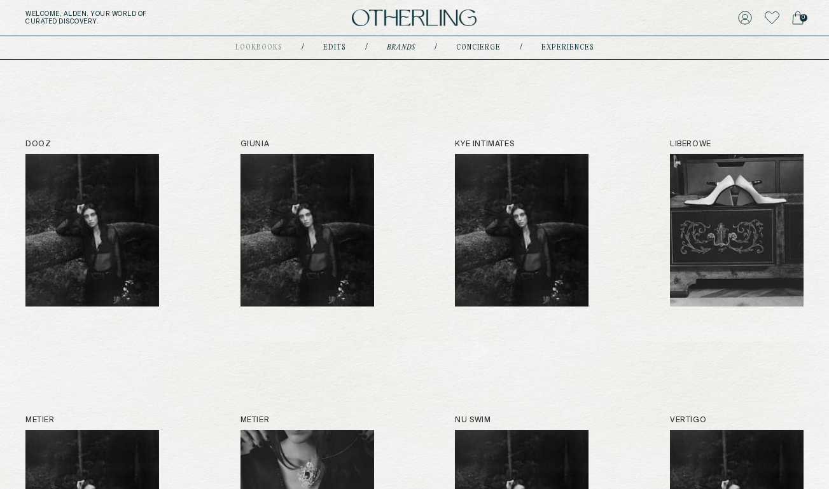
scroll to position [391, 0]
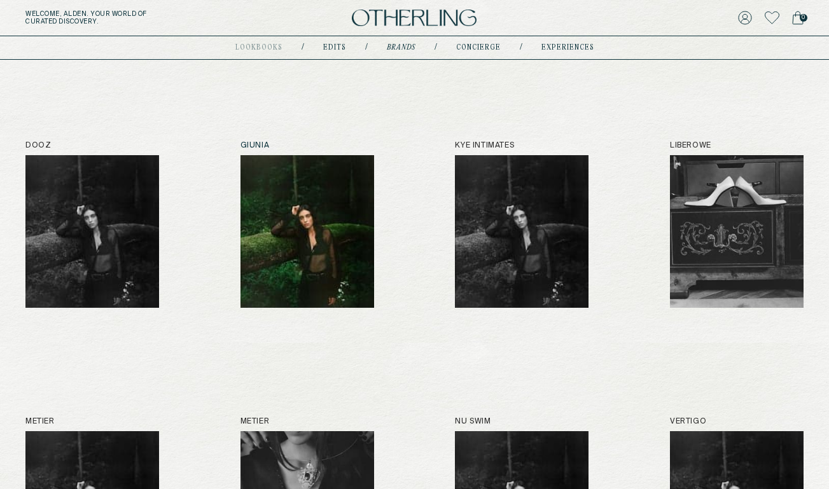
click at [305, 219] on img at bounding box center [308, 231] width 134 height 153
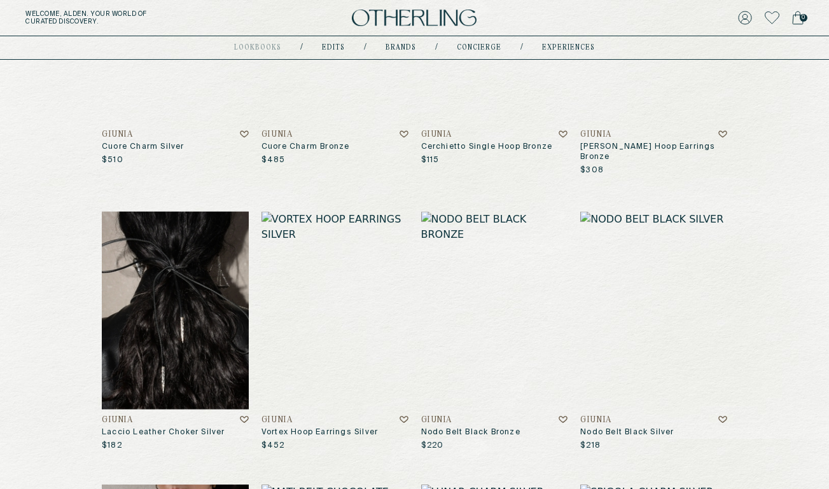
scroll to position [308, 0]
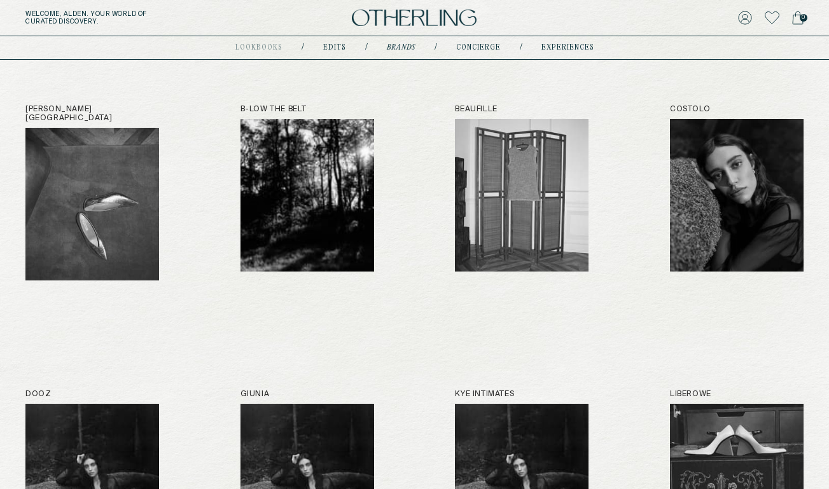
scroll to position [141, 0]
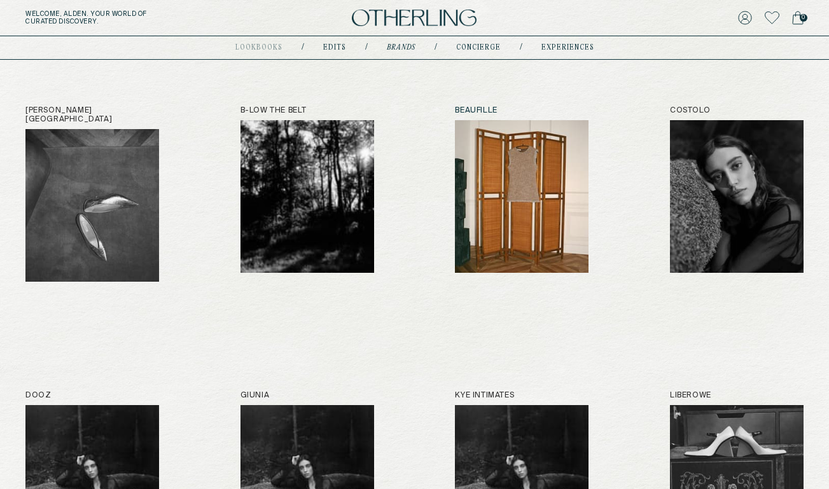
click at [535, 178] on img at bounding box center [522, 196] width 134 height 153
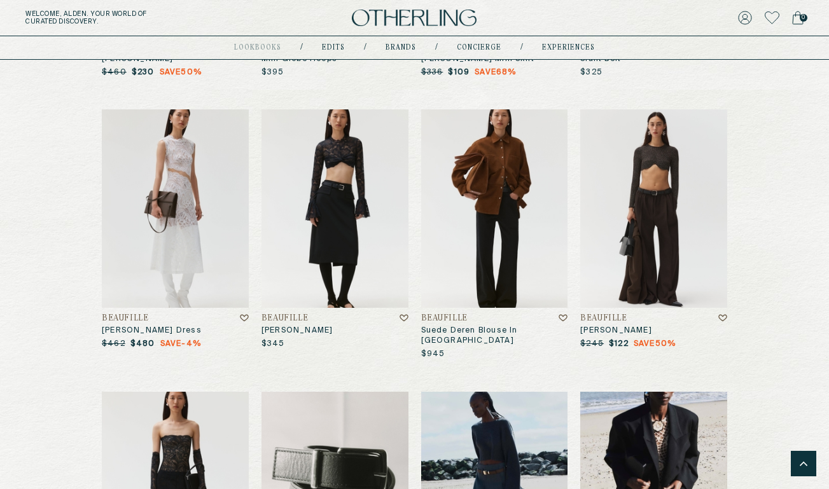
scroll to position [2846, 0]
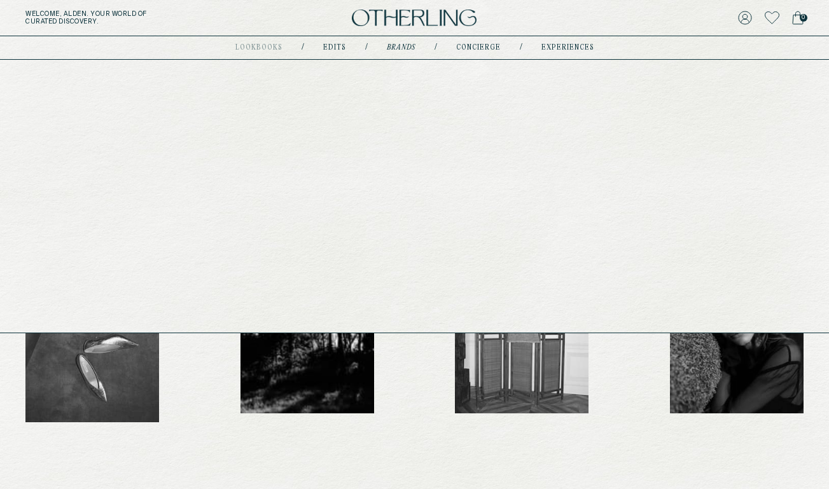
click at [333, 48] on link "Edits" at bounding box center [334, 48] width 23 height 6
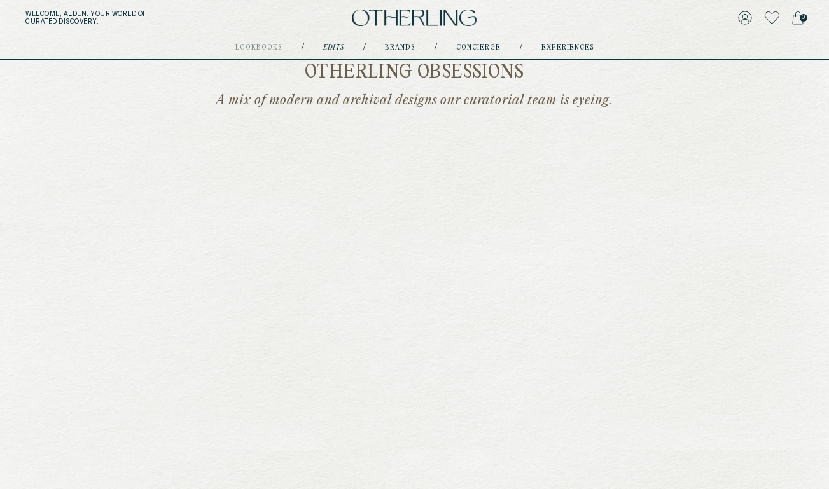
scroll to position [284, 0]
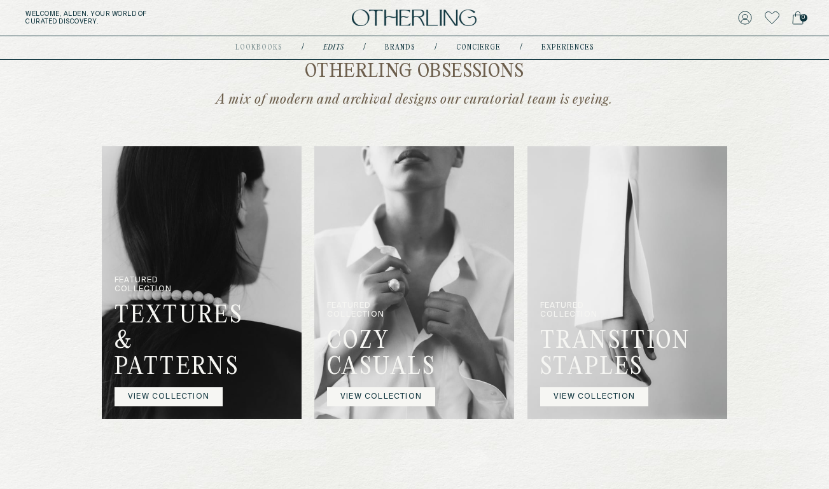
click at [358, 286] on img at bounding box center [414, 282] width 200 height 273
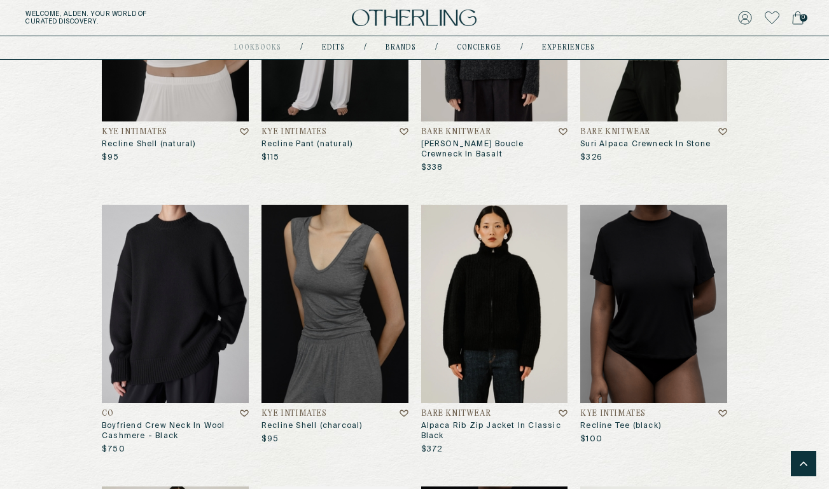
scroll to position [3230, 0]
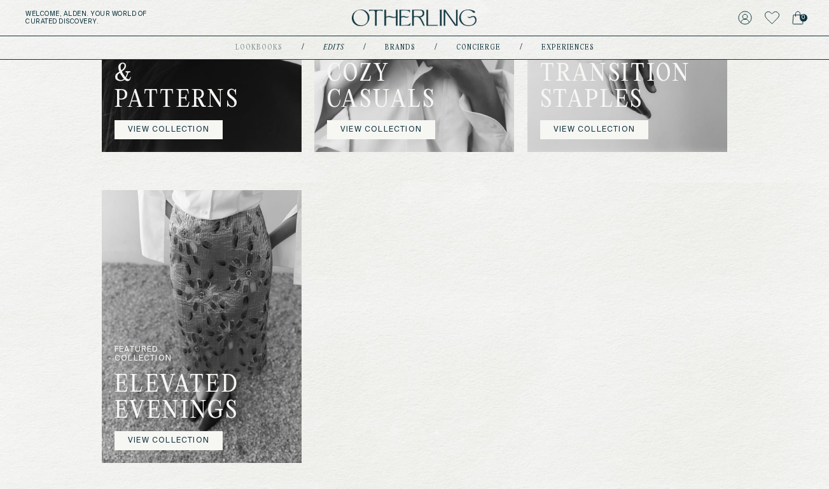
scroll to position [553, 0]
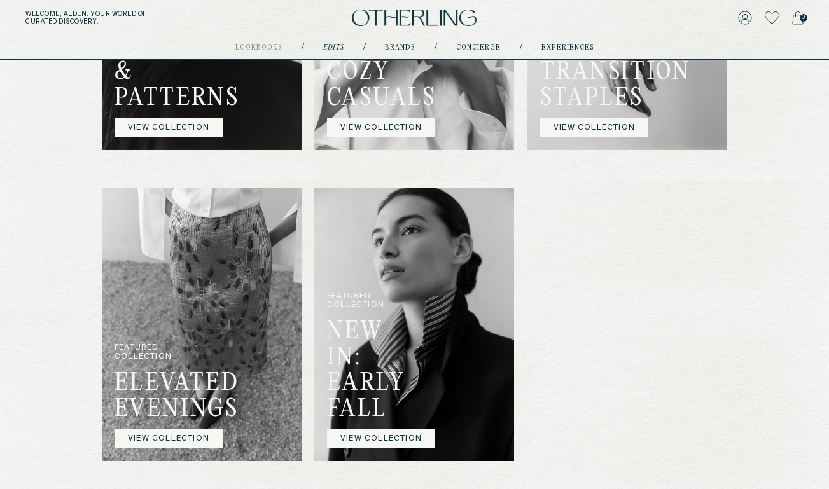
click at [218, 349] on img at bounding box center [202, 324] width 200 height 273
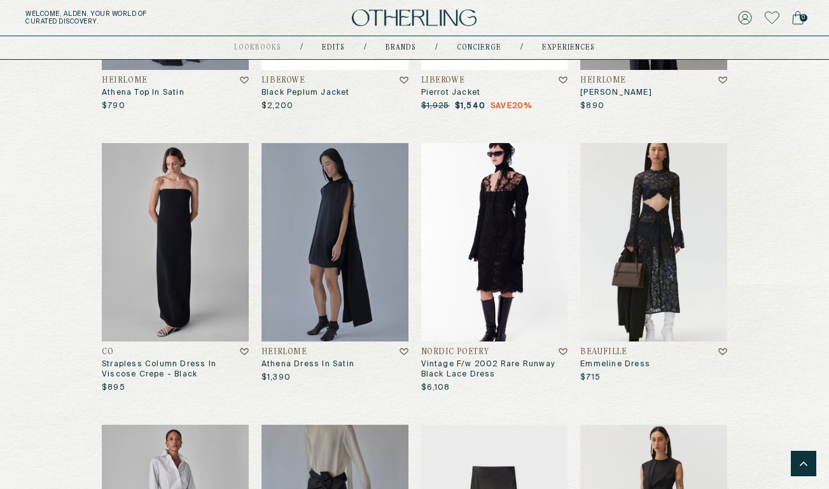
scroll to position [1184, 0]
